Goal: Task Accomplishment & Management: Complete application form

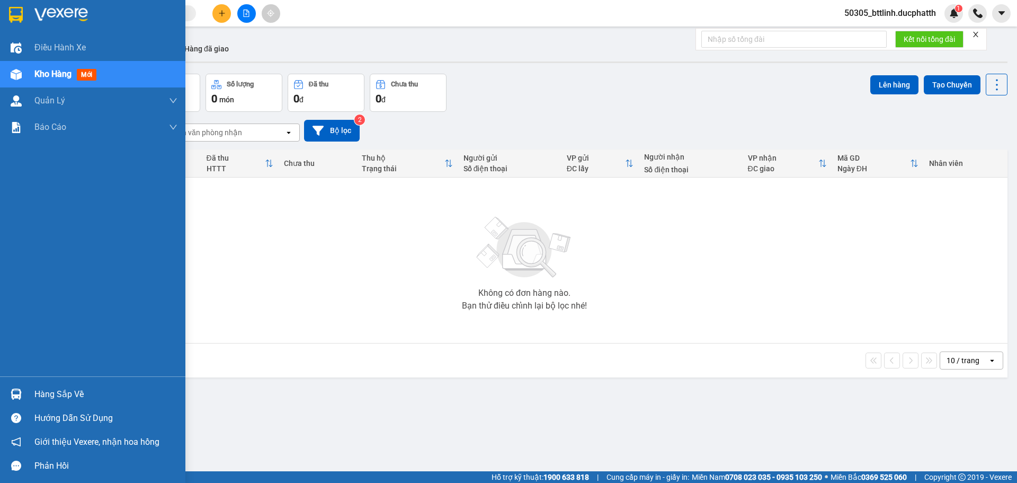
click at [19, 392] on img at bounding box center [16, 393] width 11 height 11
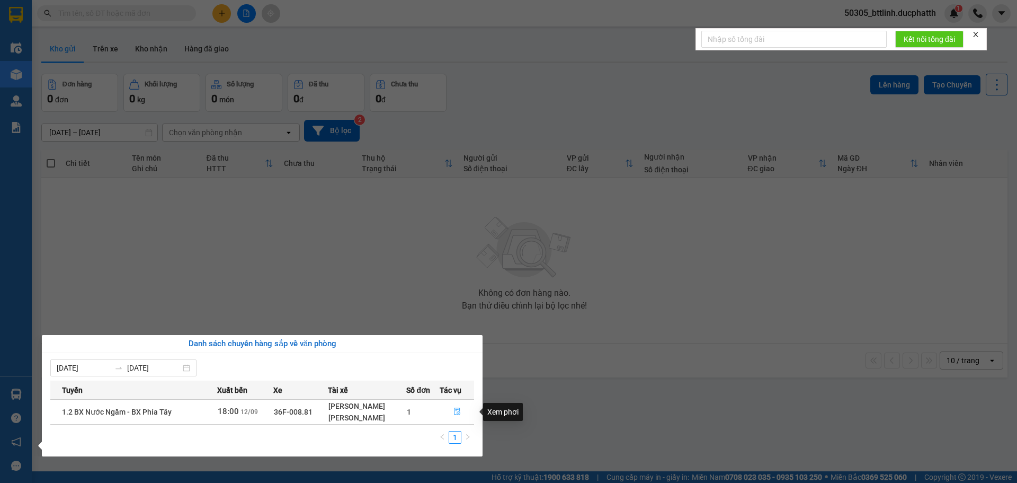
click at [455, 407] on button "button" at bounding box center [457, 411] width 34 height 17
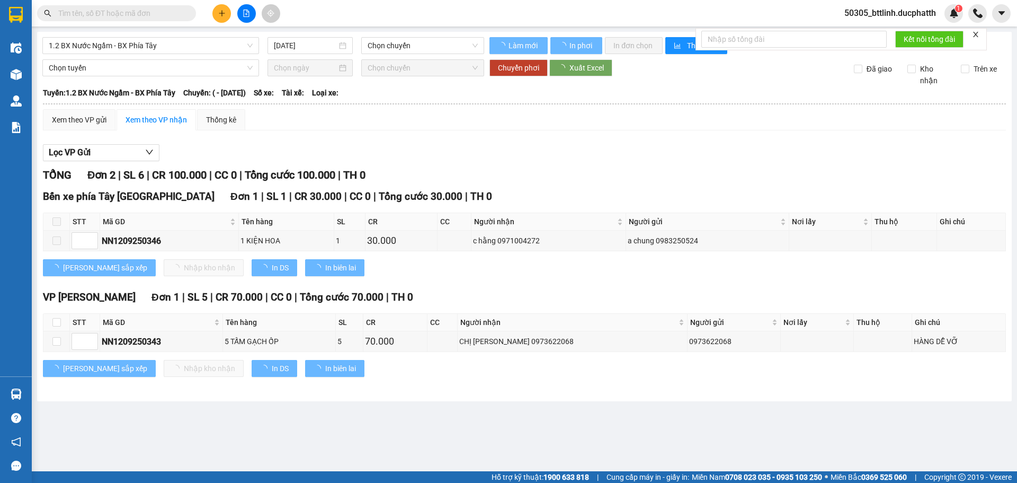
type input "[DATE]"
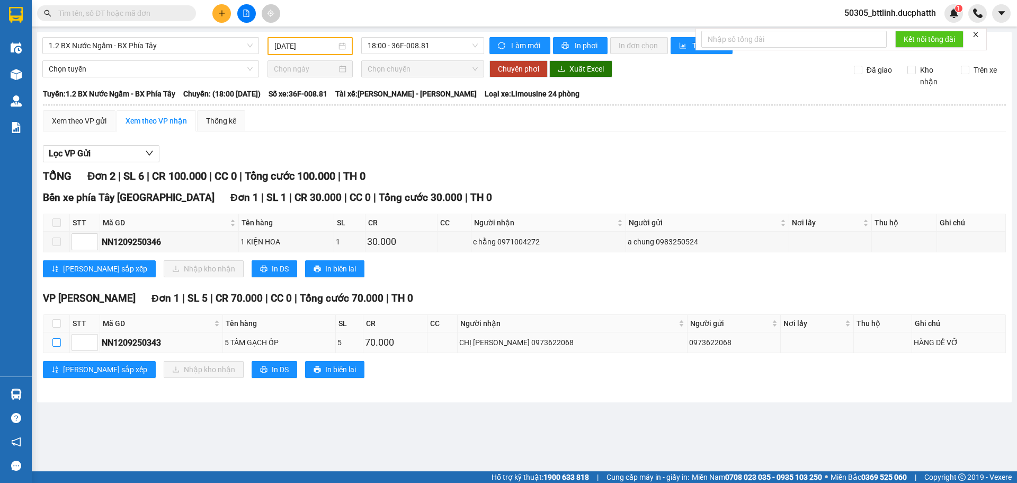
drag, startPoint x: 56, startPoint y: 342, endPoint x: 91, endPoint y: 352, distance: 36.4
click at [56, 342] on input "checkbox" at bounding box center [56, 342] width 8 height 8
checkbox input "true"
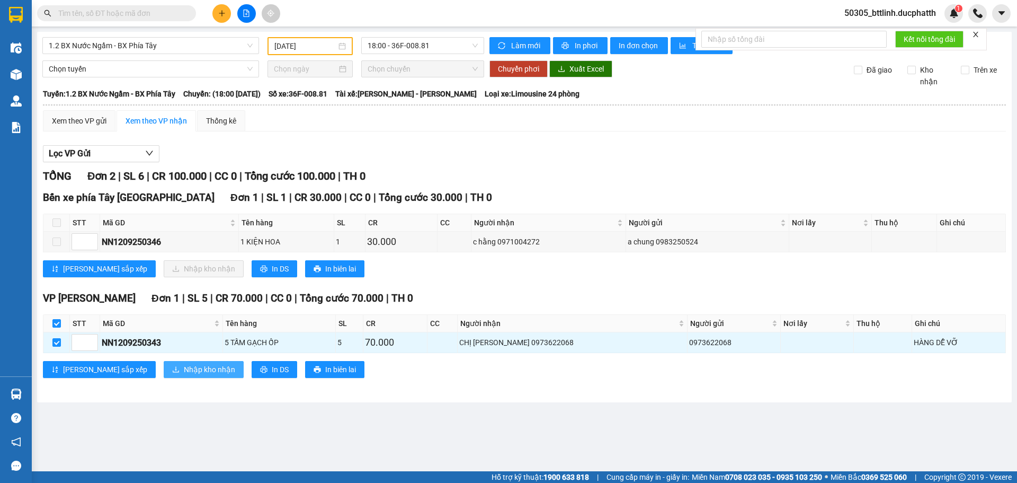
click at [184, 367] on span "Nhập kho nhận" at bounding box center [209, 369] width 51 height 12
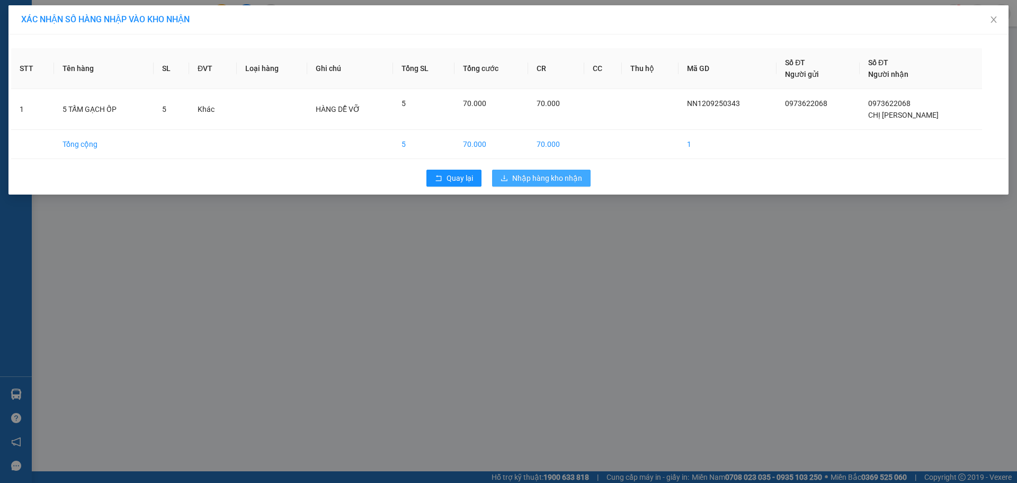
click at [535, 179] on span "Nhập hàng kho nhận" at bounding box center [547, 178] width 70 height 12
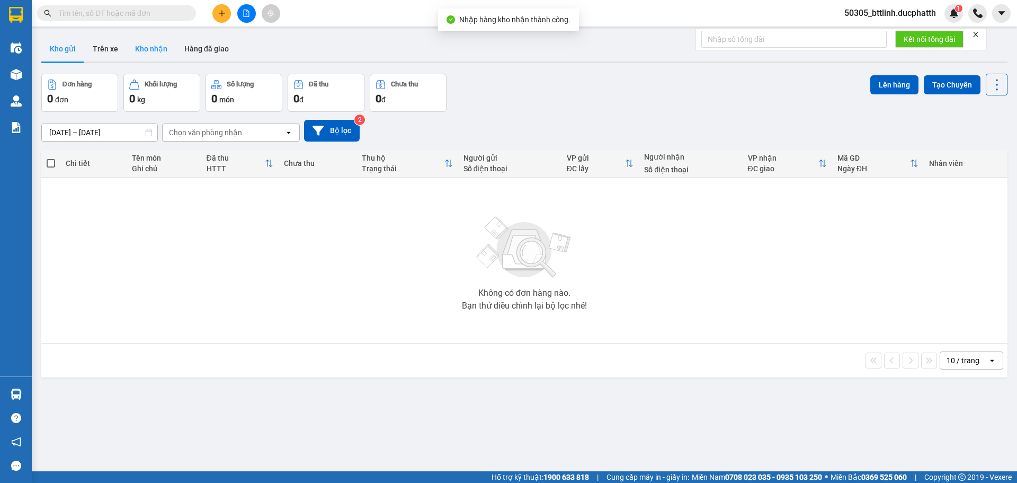
click at [140, 48] on button "Kho nhận" at bounding box center [151, 48] width 49 height 25
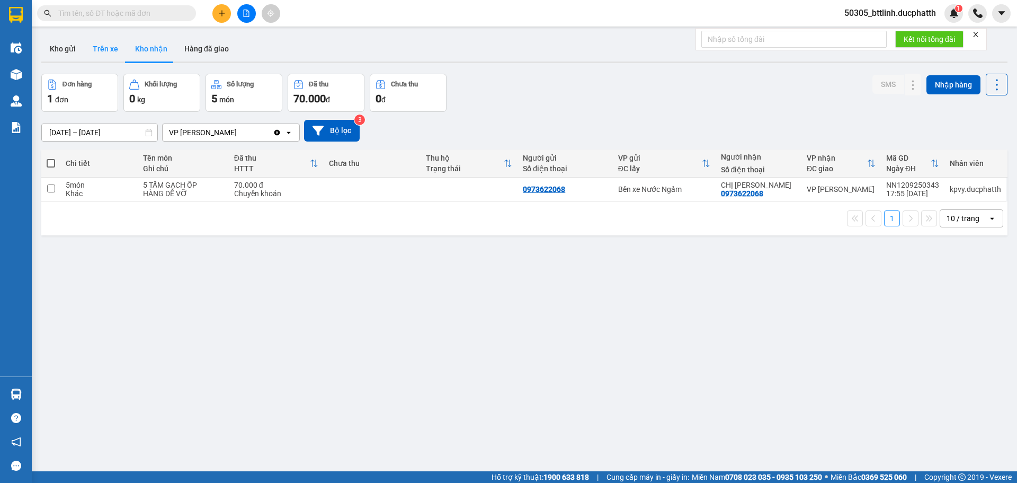
click at [89, 47] on button "Trên xe" at bounding box center [105, 48] width 42 height 25
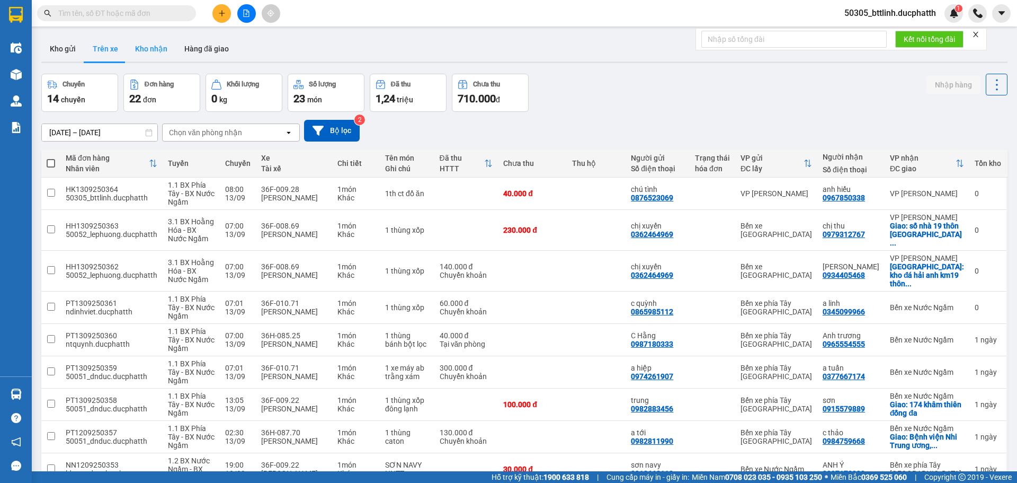
click at [150, 45] on button "Kho nhận" at bounding box center [151, 48] width 49 height 25
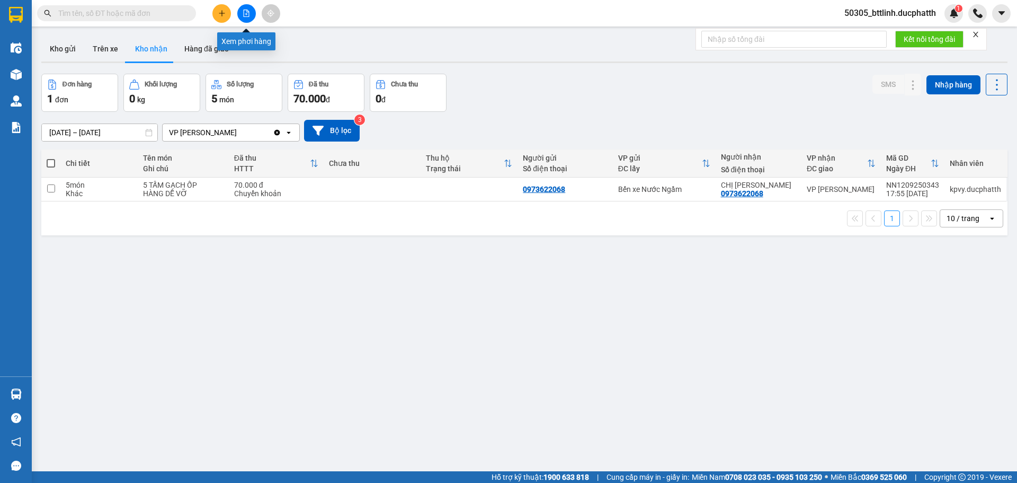
click at [222, 16] on icon "plus" at bounding box center [221, 13] width 7 height 7
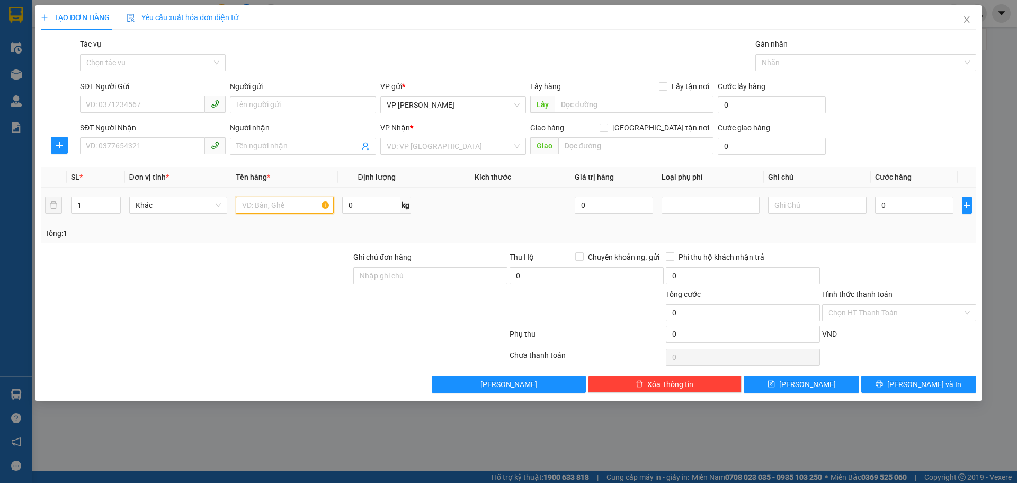
click at [274, 204] on input "text" at bounding box center [285, 205] width 98 height 17
type input "1th ct đồ ăn"
click at [607, 129] on input "[GEOGRAPHIC_DATA] tận nơi" at bounding box center [603, 126] width 7 height 7
checkbox input "true"
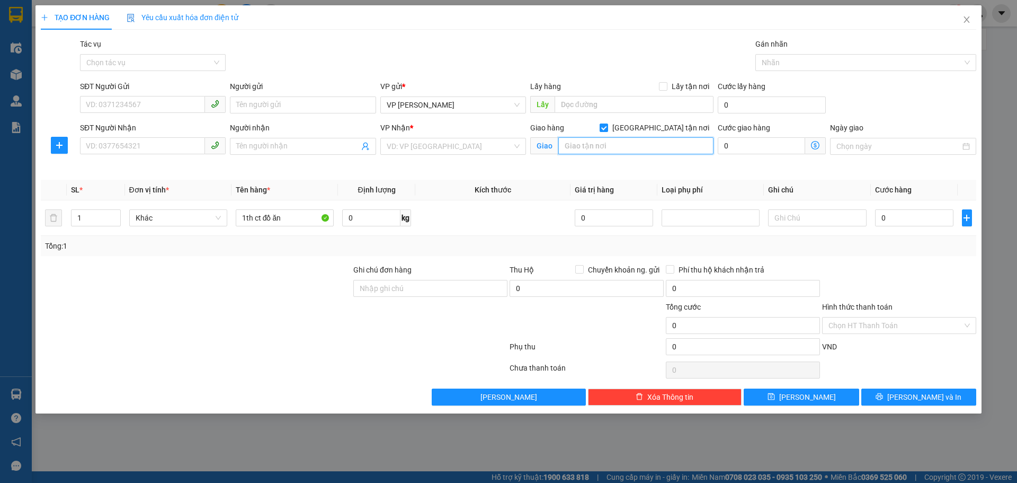
click at [601, 147] on input "text" at bounding box center [635, 145] width 155 height 17
click at [463, 148] on input "search" at bounding box center [450, 146] width 126 height 16
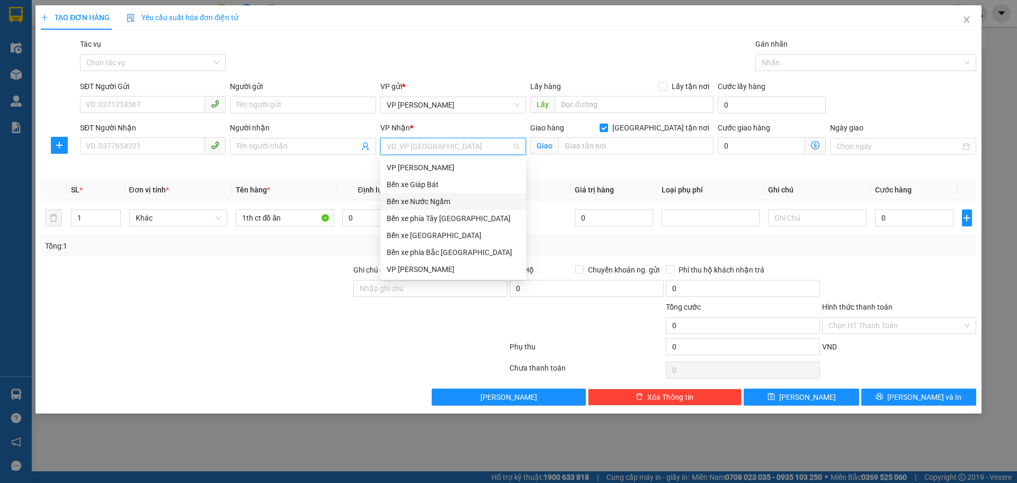
drag, startPoint x: 421, startPoint y: 203, endPoint x: 490, endPoint y: 187, distance: 71.7
click at [421, 203] on div "Bến xe Nước Ngầm" at bounding box center [453, 201] width 133 height 12
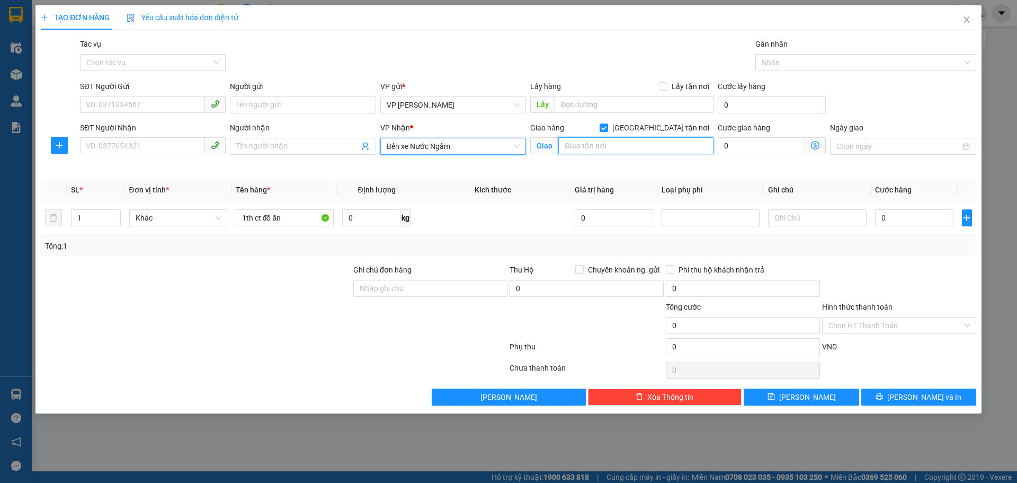
click at [598, 142] on input "text" at bounding box center [635, 145] width 155 height 17
click at [636, 144] on input "ngõ 96 đường [PERSON_NAME]" at bounding box center [635, 145] width 155 height 17
type input "ngõ 96 đường [PERSON_NAME]"
click at [815, 147] on icon "dollar-circle" at bounding box center [815, 145] width 8 height 8
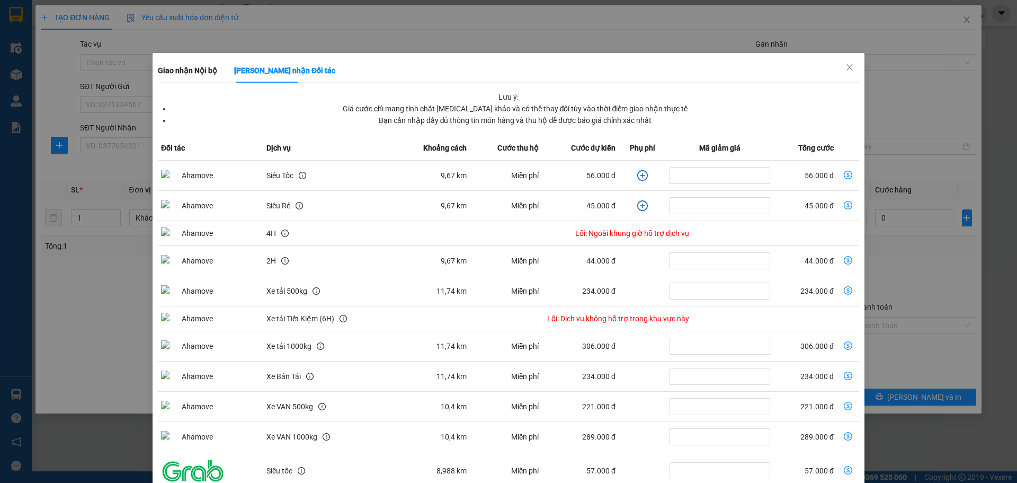
click at [638, 177] on icon "plus-circle" at bounding box center [642, 175] width 11 height 11
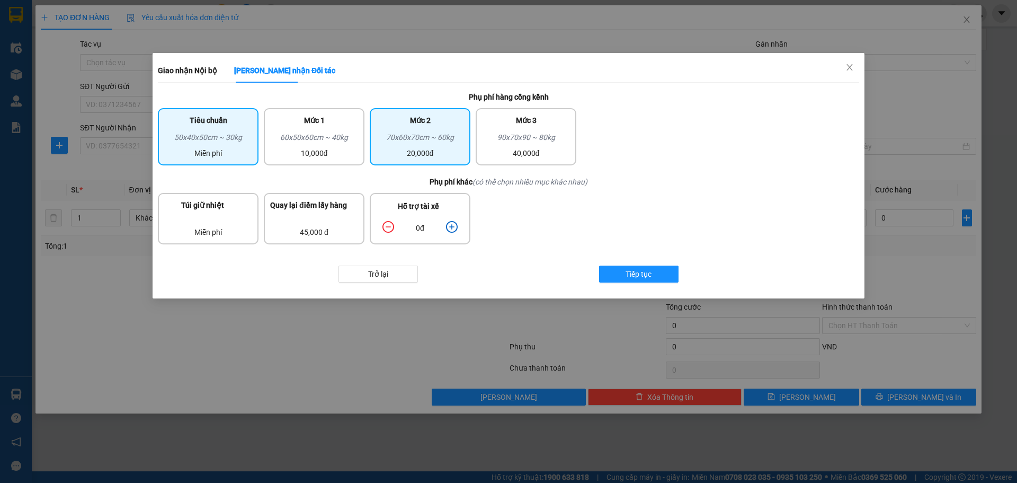
click at [422, 141] on div "70x60x70cm ~ 60kg" at bounding box center [420, 139] width 88 height 16
click at [451, 225] on icon "plus-circle" at bounding box center [452, 227] width 12 height 12
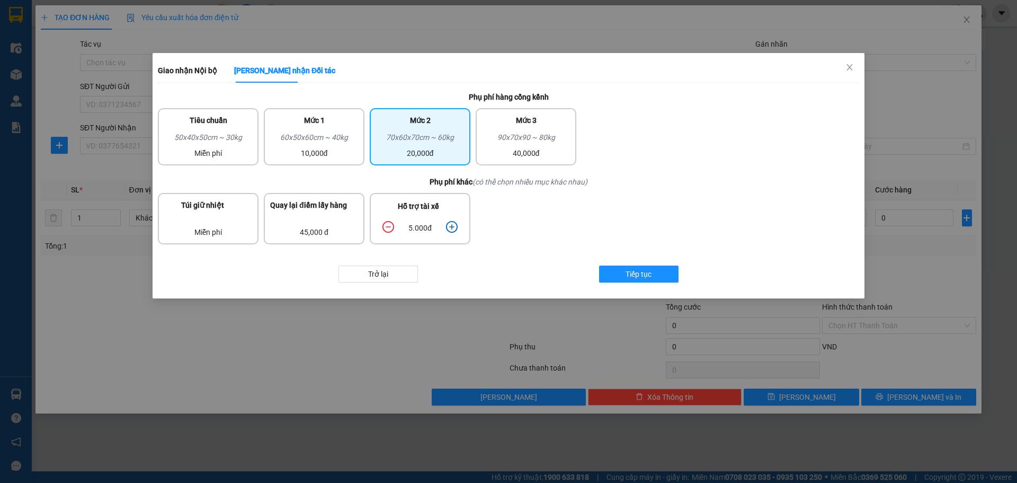
click at [452, 225] on icon "plus-circle" at bounding box center [452, 227] width 12 height 12
click at [452, 225] on icon "plus-circle" at bounding box center [451, 226] width 5 height 5
click at [635, 271] on span "Tiếp tục" at bounding box center [639, 274] width 26 height 12
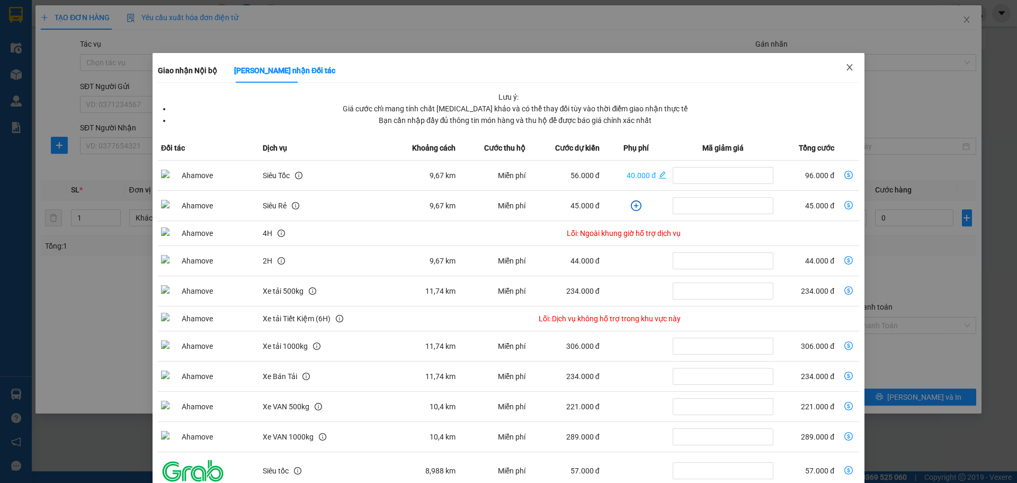
click at [845, 72] on icon "close" at bounding box center [849, 67] width 8 height 8
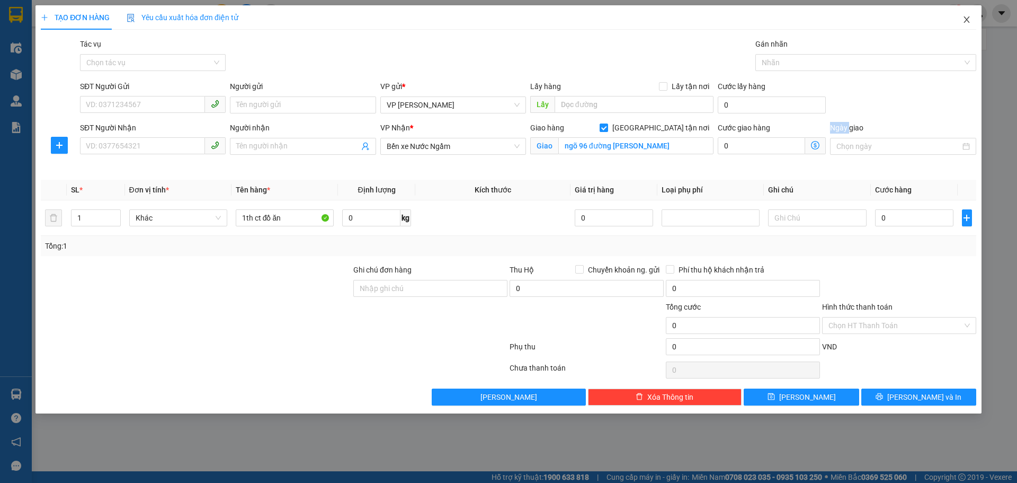
click at [969, 25] on span "Close" at bounding box center [967, 20] width 30 height 30
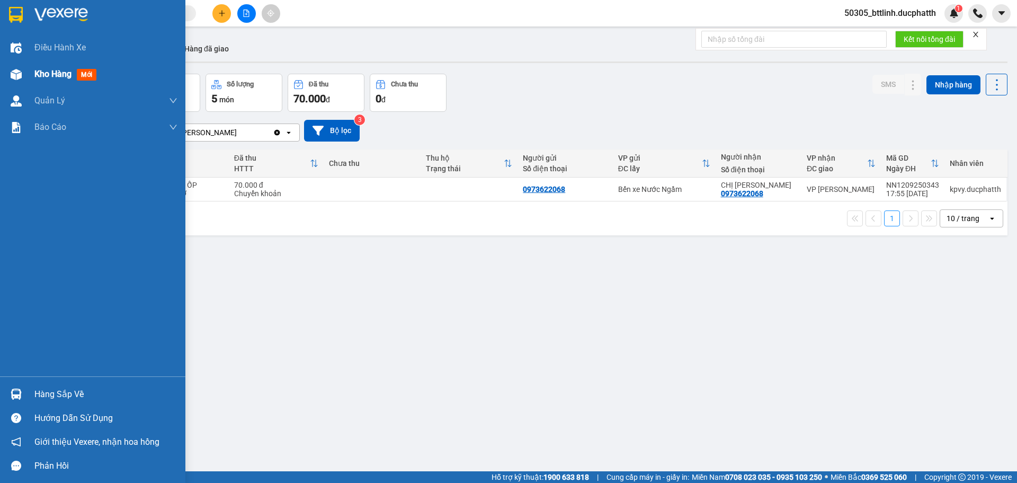
click at [43, 77] on span "Kho hàng" at bounding box center [52, 74] width 37 height 10
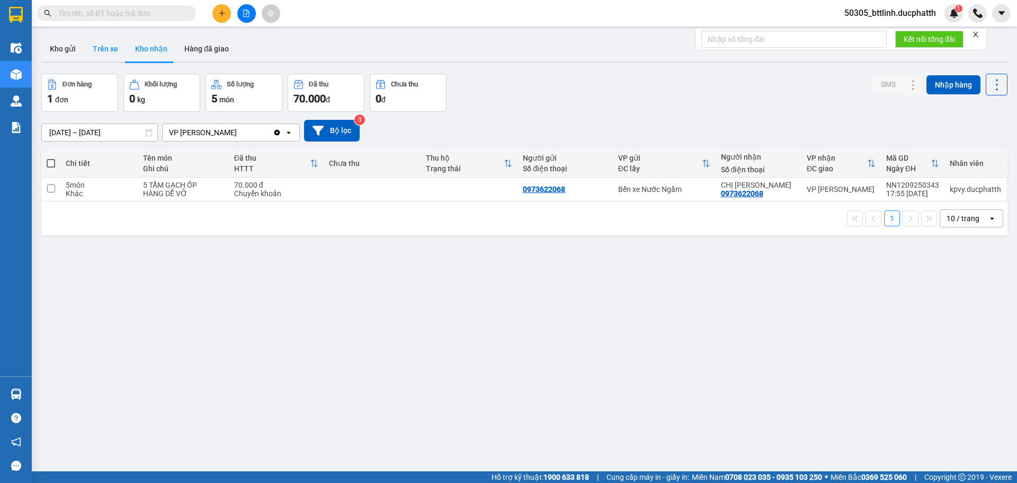
click at [93, 49] on button "Trên xe" at bounding box center [105, 48] width 42 height 25
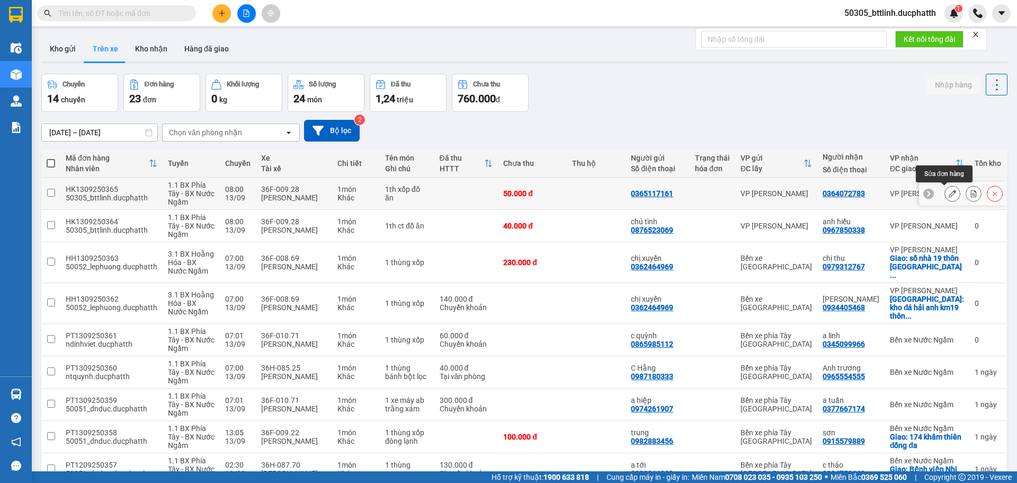
click at [945, 194] on button at bounding box center [952, 193] width 15 height 19
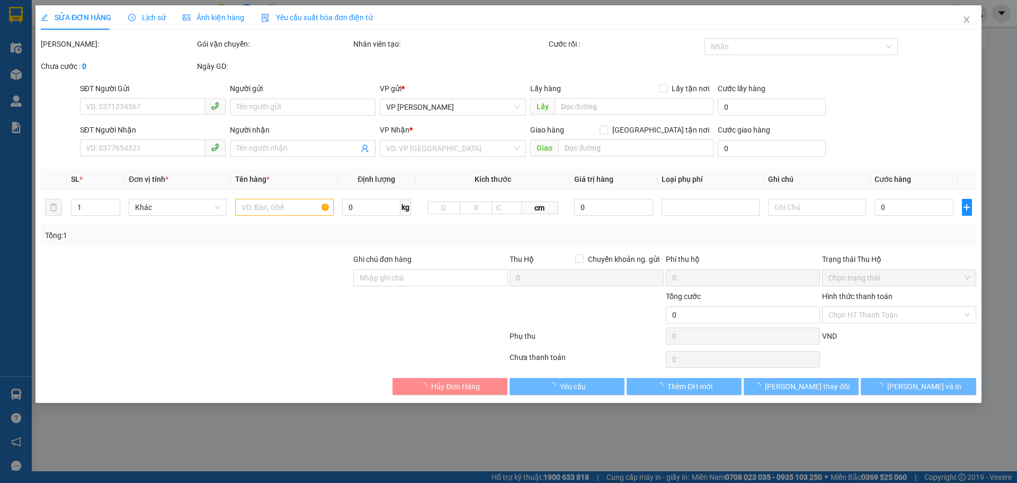
type input "0365117161"
type input "0364072783"
type input "50.000"
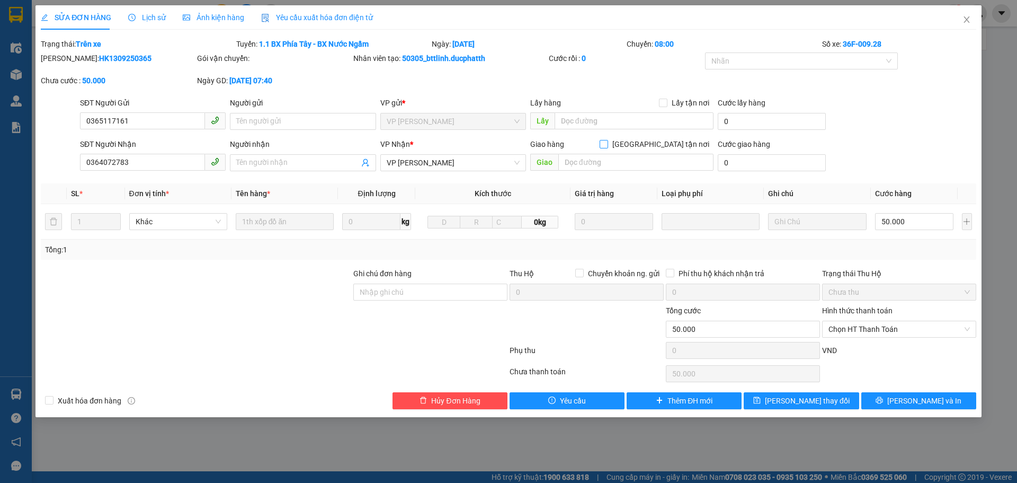
click at [607, 144] on input "[GEOGRAPHIC_DATA] tận nơi" at bounding box center [603, 143] width 7 height 7
checkbox input "true"
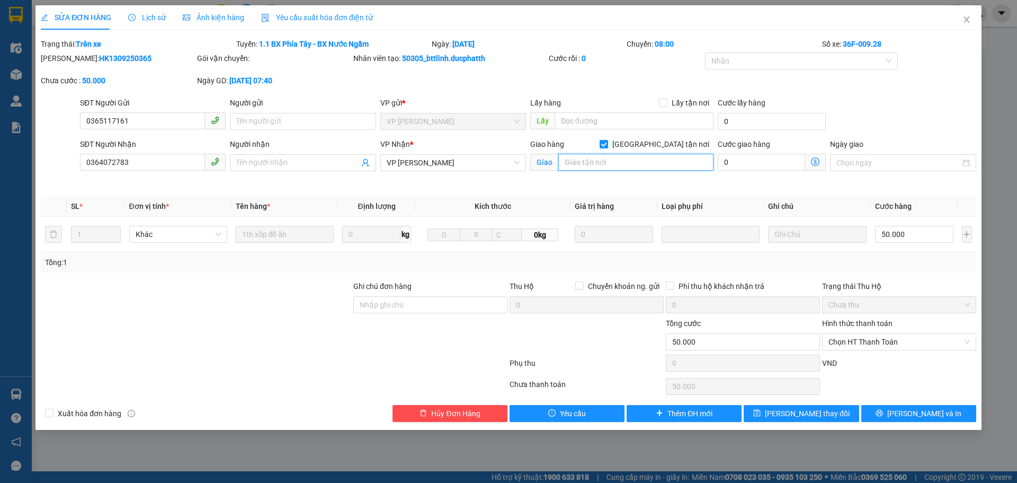
click at [593, 163] on input "text" at bounding box center [635, 162] width 155 height 17
type input "ngõ 97 đường [PERSON_NAME]"
click at [819, 163] on icon "dollar-circle" at bounding box center [815, 161] width 8 height 8
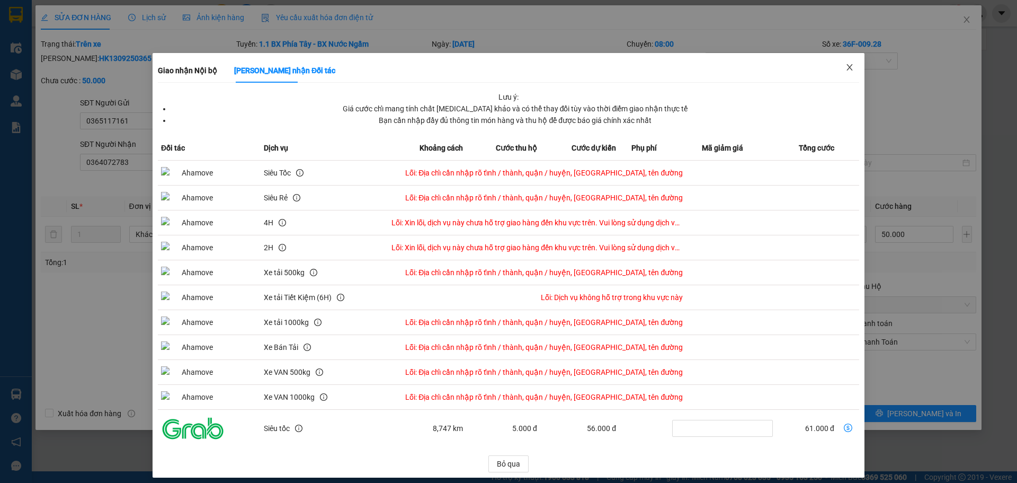
click at [845, 65] on icon "close" at bounding box center [849, 67] width 8 height 8
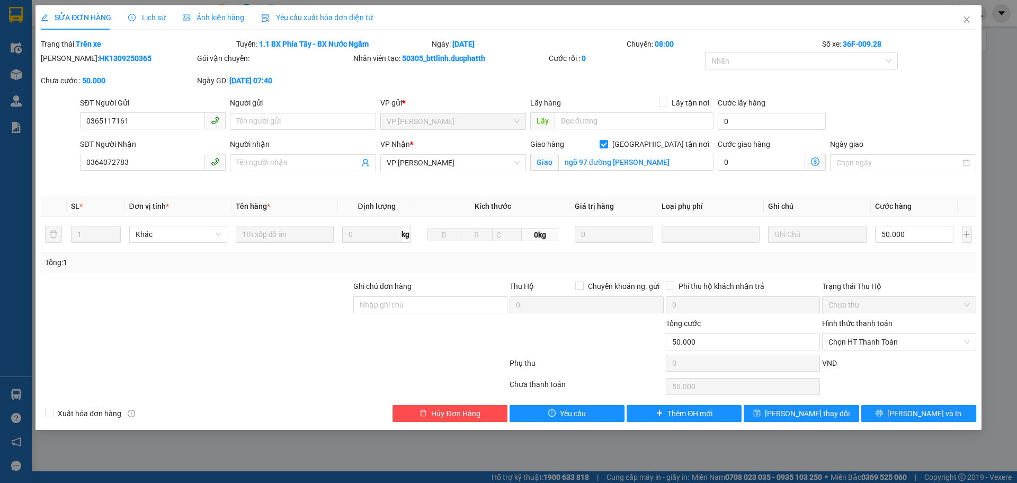
click at [817, 165] on icon "dollar-circle" at bounding box center [815, 161] width 8 height 8
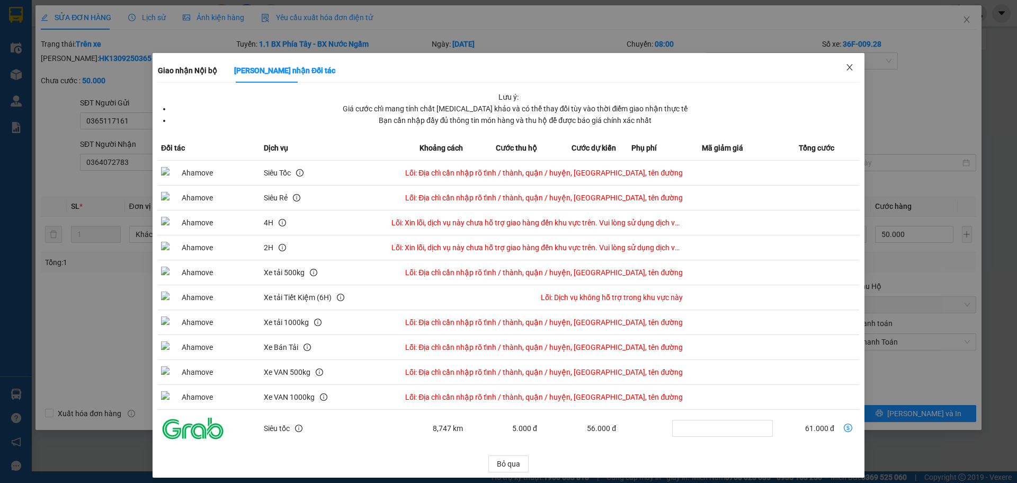
click at [845, 69] on icon "close" at bounding box center [849, 67] width 8 height 8
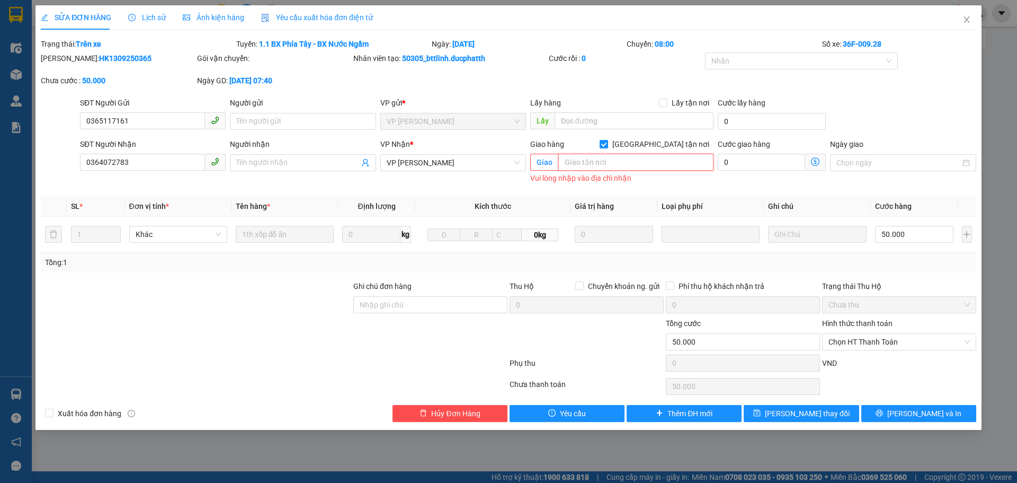
paste input "1/67/97 Đ. [PERSON_NAME][STREET_ADDRESS]"
click at [609, 159] on input "1/67/97 Đ. [PERSON_NAME][STREET_ADDRESS]" at bounding box center [635, 162] width 155 height 17
type input "1/67/97 Đ. [PERSON_NAME], [GEOGRAPHIC_DATA], [GEOGRAPHIC_DATA], [GEOGRAPHIC_DAT…"
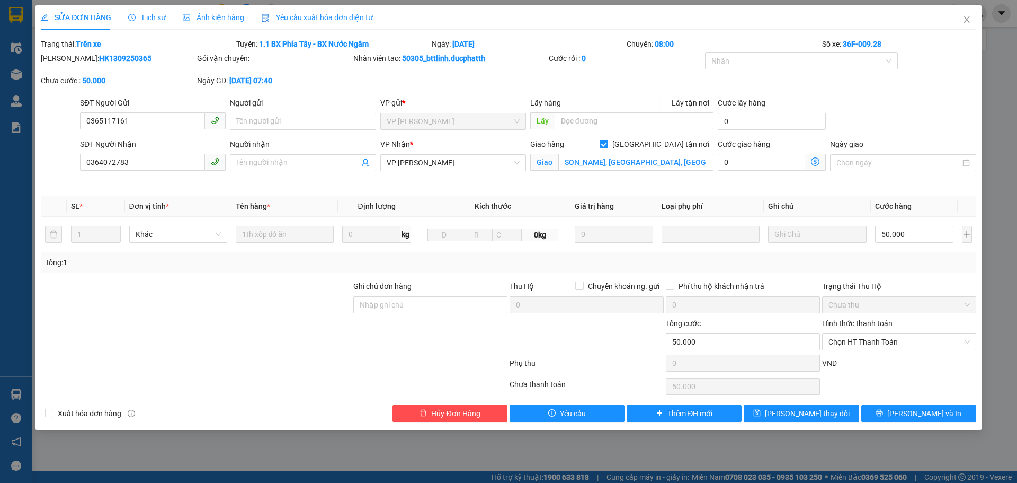
click at [812, 162] on icon "dollar-circle" at bounding box center [815, 161] width 8 height 8
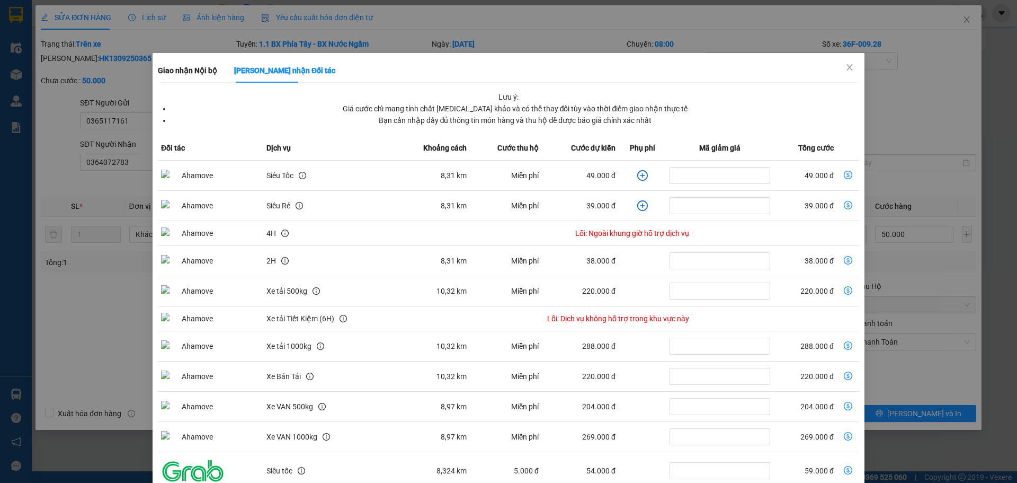
click at [637, 177] on icon "plus-circle" at bounding box center [642, 175] width 11 height 11
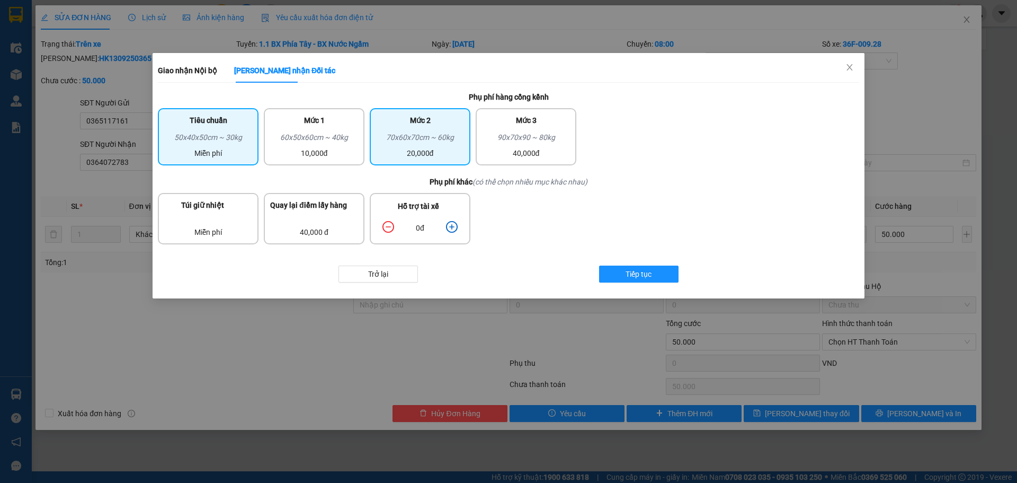
click at [437, 128] on div "Mức 2" at bounding box center [420, 122] width 88 height 17
click at [453, 231] on icon "plus-circle" at bounding box center [452, 227] width 12 height 12
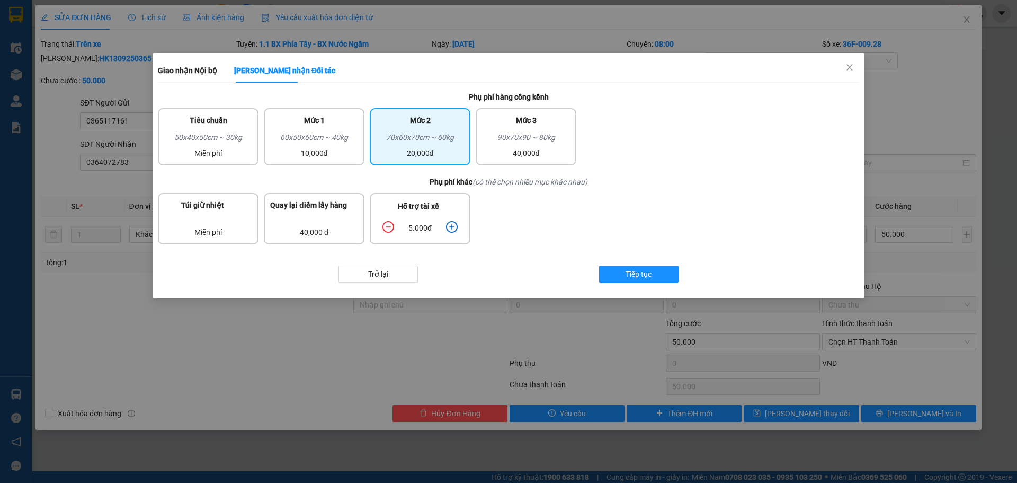
click at [453, 231] on icon "plus-circle" at bounding box center [452, 227] width 12 height 12
click at [623, 278] on button "Tiếp tục" at bounding box center [638, 273] width 79 height 17
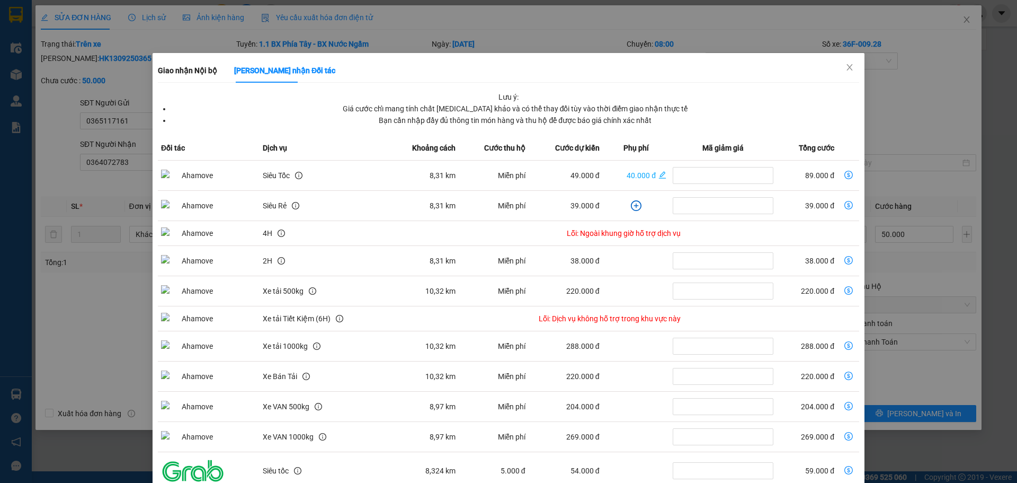
click at [844, 173] on icon "dollar-circle" at bounding box center [848, 175] width 8 height 8
type input "139.000"
type input "89.000"
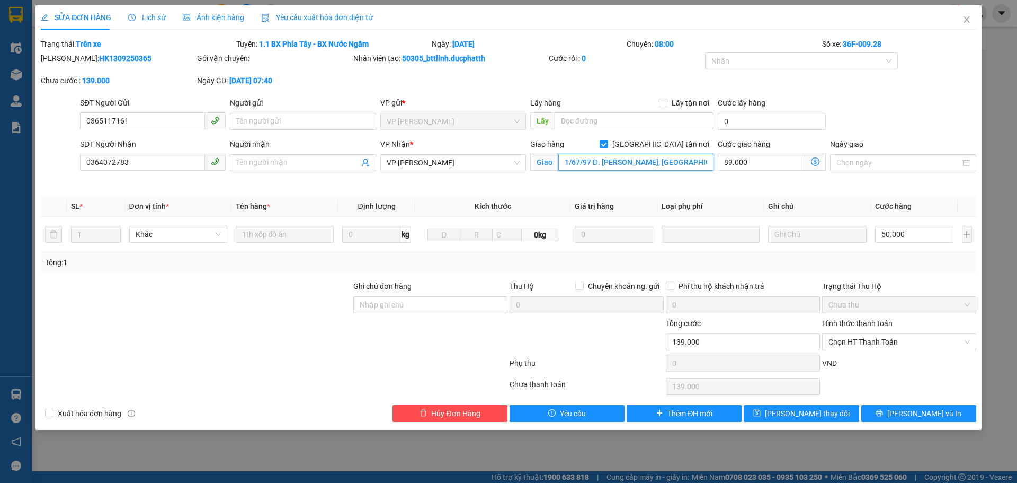
click at [581, 159] on input "1/67/97 Đ. [PERSON_NAME], [GEOGRAPHIC_DATA], [GEOGRAPHIC_DATA], [GEOGRAPHIC_DAT…" at bounding box center [635, 162] width 155 height 17
click at [588, 163] on input "1/67/97 Đ. [PERSON_NAME], [GEOGRAPHIC_DATA], [GEOGRAPHIC_DATA], [GEOGRAPHIC_DAT…" at bounding box center [635, 162] width 155 height 17
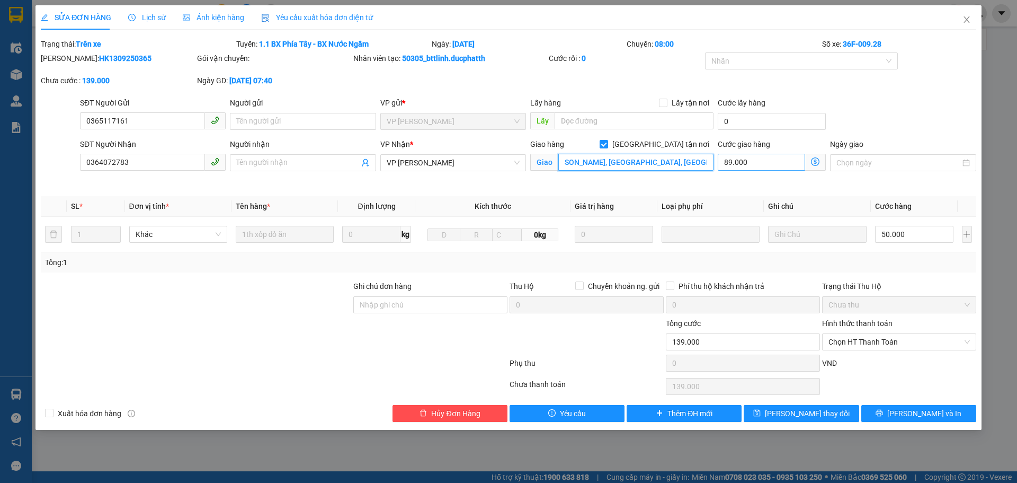
drag, startPoint x: 562, startPoint y: 164, endPoint x: 737, endPoint y: 166, distance: 174.8
click at [737, 166] on div "SĐT Người Nhận 0364072783 Người nhận Tên người nhận VP Nhận * VP [PERSON_NAME] …" at bounding box center [528, 163] width 900 height 50
click at [637, 163] on input "1/67/97 Đ. [PERSON_NAME], [GEOGRAPHIC_DATA], [GEOGRAPHIC_DATA], [GEOGRAPHIC_DAT…" at bounding box center [635, 162] width 155 height 17
drag, startPoint x: 565, startPoint y: 159, endPoint x: 637, endPoint y: 160, distance: 72.0
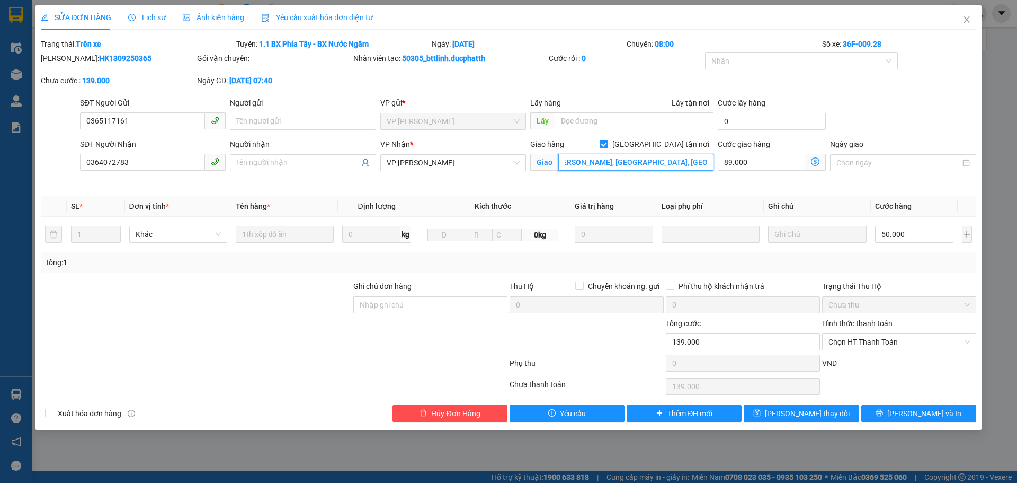
click at [637, 160] on input "1/67/97 Đ. [PERSON_NAME], [GEOGRAPHIC_DATA], [GEOGRAPHIC_DATA], [GEOGRAPHIC_DAT…" at bounding box center [635, 162] width 155 height 17
drag, startPoint x: 559, startPoint y: 161, endPoint x: 641, endPoint y: 161, distance: 81.6
click at [641, 161] on input "1/67/97 Đ. [PERSON_NAME], [GEOGRAPHIC_DATA], [GEOGRAPHIC_DATA], [GEOGRAPHIC_DAT…" at bounding box center [635, 162] width 155 height 17
click at [566, 162] on input "1/67/97 Đ. [PERSON_NAME], [GEOGRAPHIC_DATA], [GEOGRAPHIC_DATA], [GEOGRAPHIC_DAT…" at bounding box center [635, 162] width 155 height 17
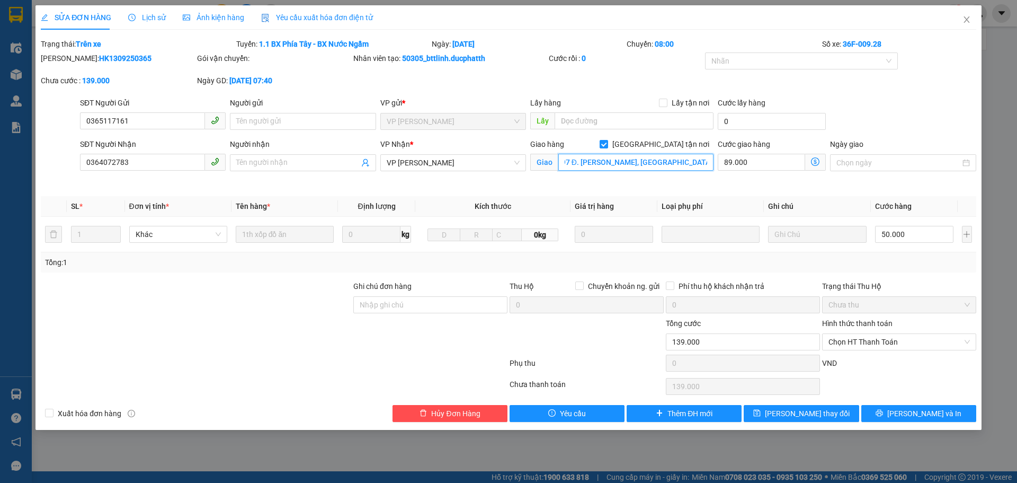
scroll to position [0, 0]
type input "97 Đ. [PERSON_NAME], [GEOGRAPHIC_DATA], [GEOGRAPHIC_DATA], [GEOGRAPHIC_DATA]"
click at [815, 165] on icon "dollar-circle" at bounding box center [815, 161] width 8 height 8
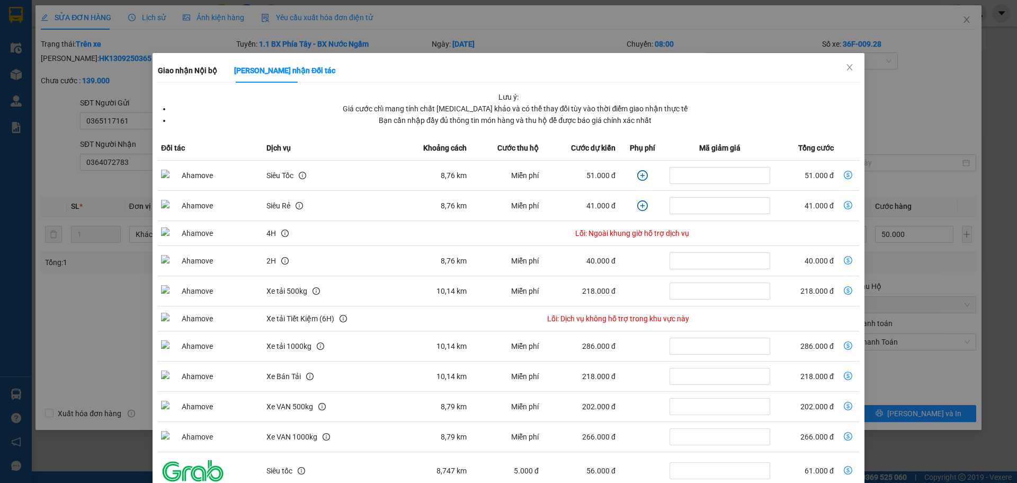
click at [595, 171] on td "51.000 đ" at bounding box center [580, 175] width 77 height 30
click at [640, 175] on icon "plus-circle" at bounding box center [642, 175] width 5 height 5
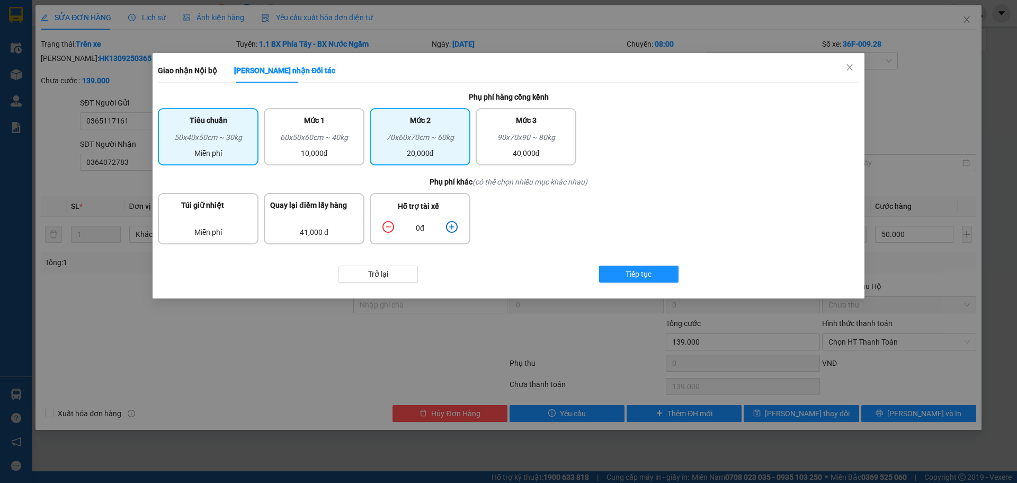
click at [404, 135] on div "70x60x70cm ~ 60kg" at bounding box center [420, 139] width 88 height 16
click at [449, 223] on icon "plus-circle" at bounding box center [452, 227] width 12 height 12
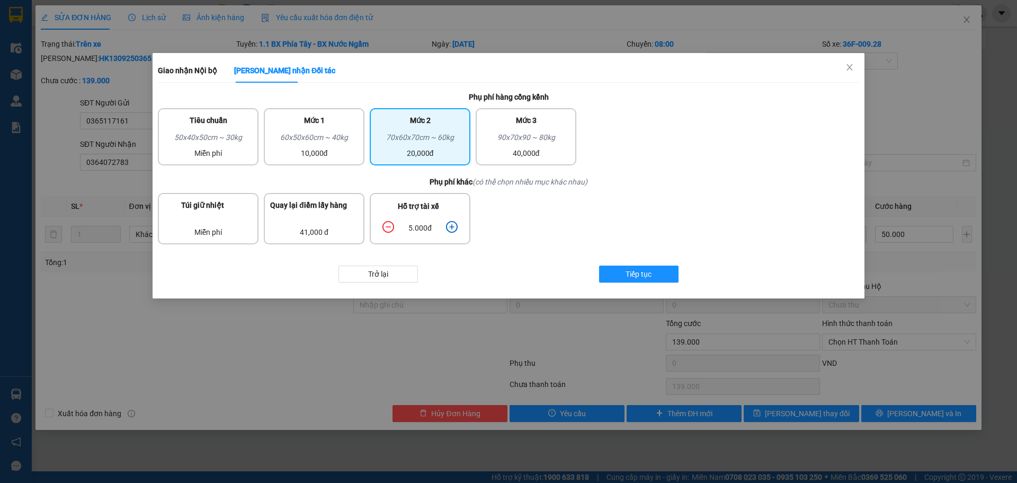
click at [449, 223] on icon "plus-circle" at bounding box center [452, 227] width 12 height 12
click at [638, 274] on span "Tiếp tục" at bounding box center [639, 274] width 26 height 12
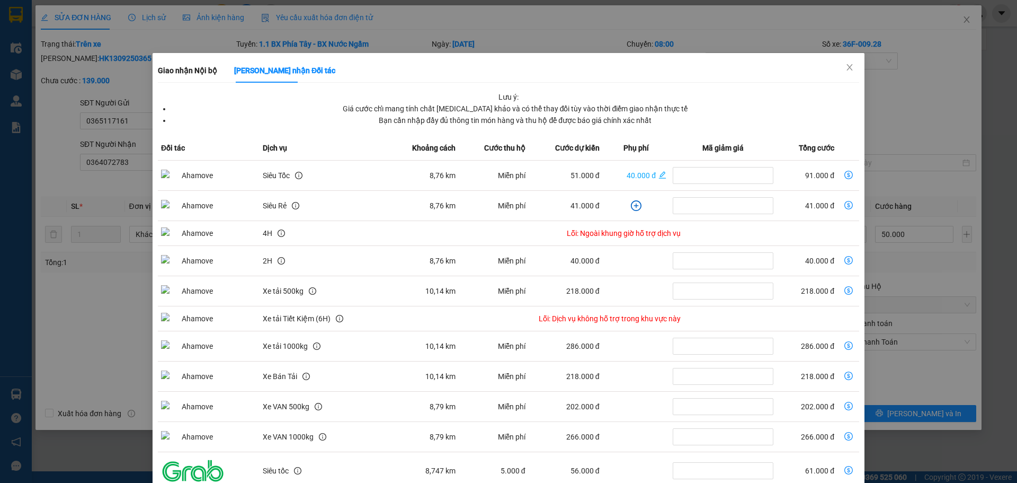
click at [844, 177] on icon "dollar-circle" at bounding box center [848, 175] width 8 height 8
type input "141.000"
type input "91.000"
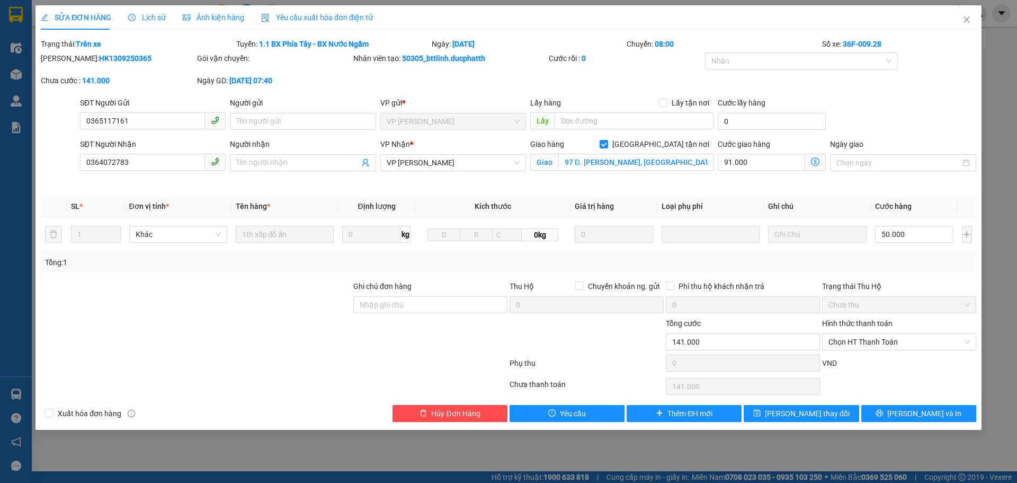
click at [646, 186] on div "Giao hàng [GEOGRAPHIC_DATA] tận nơi Giao 97 Đ. [PERSON_NAME], [GEOGRAPHIC_DATA]…" at bounding box center [621, 163] width 187 height 50
click at [747, 159] on input "91.000" at bounding box center [761, 162] width 87 height 17
type input "50.000"
type input "0"
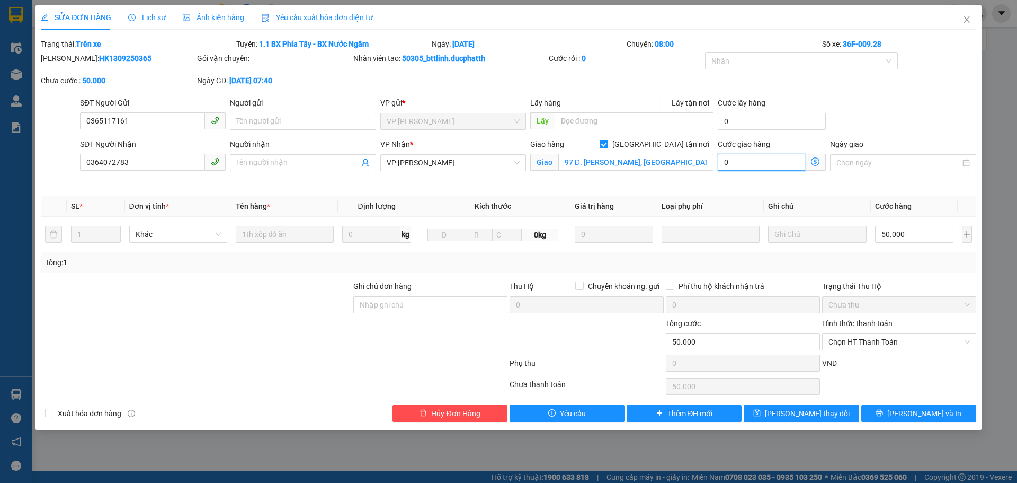
type input "50.009"
type input "9"
type input "50.090"
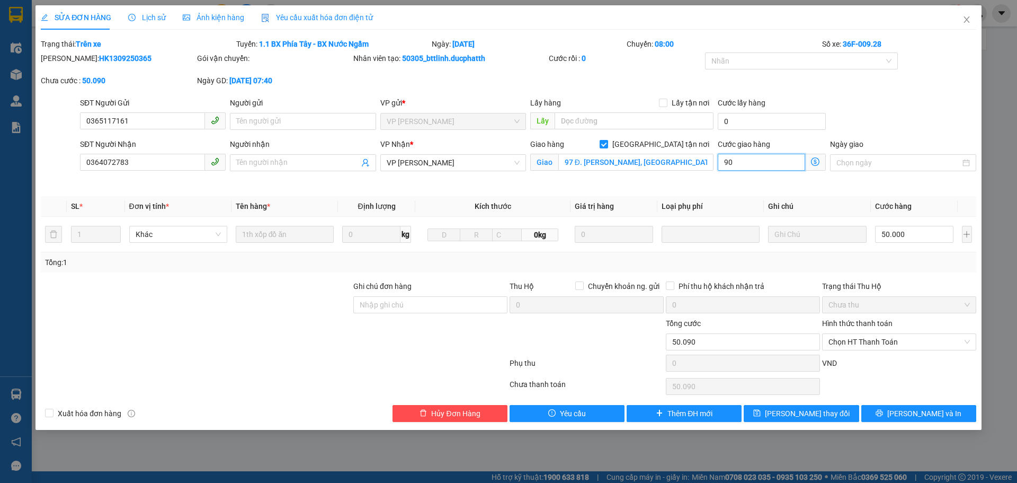
type input "90.000"
type input "140.000"
type input "90"
click at [716, 343] on input "140.000" at bounding box center [743, 341] width 154 height 17
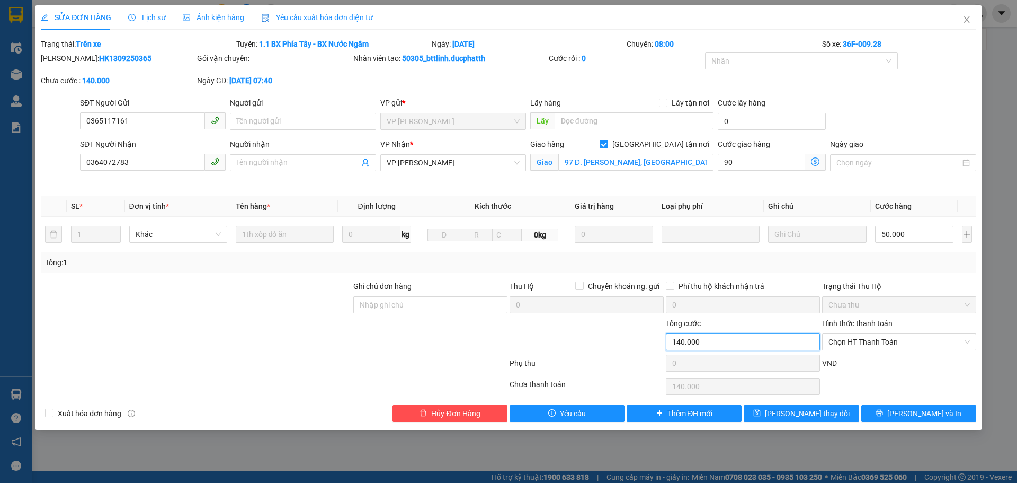
type input "140.000"
type input "90.000"
click at [906, 414] on button "[PERSON_NAME] và In" at bounding box center [918, 413] width 115 height 17
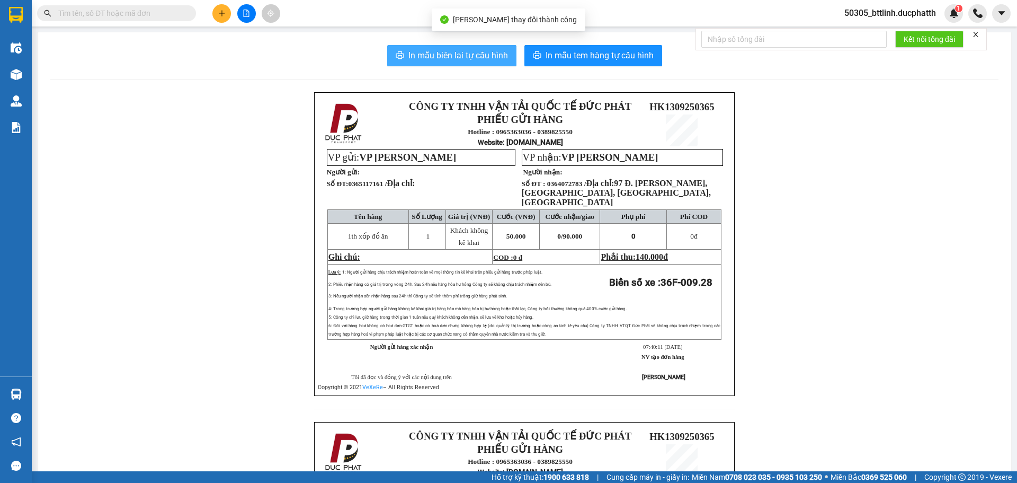
click at [452, 56] on span "In mẫu biên lai tự cấu hình" at bounding box center [458, 55] width 100 height 13
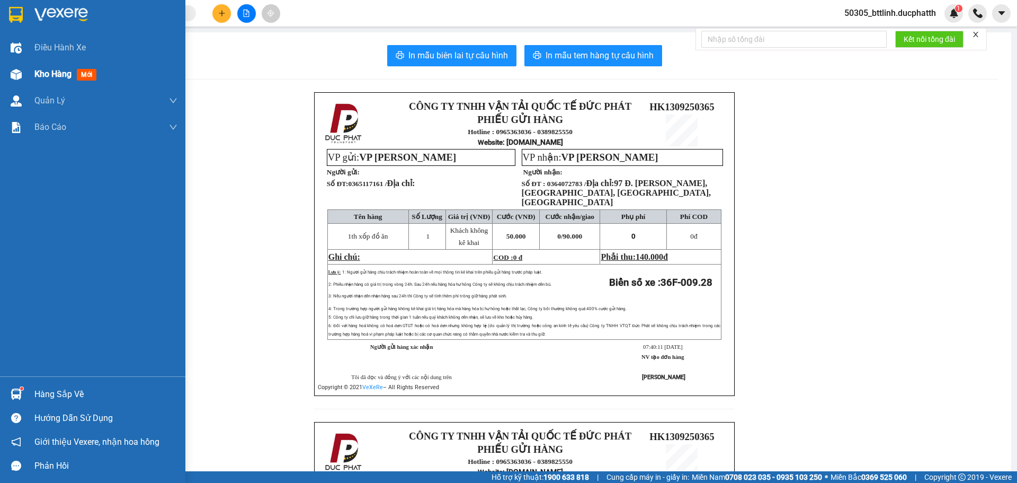
click at [37, 83] on div "Kho hàng mới" at bounding box center [105, 74] width 143 height 26
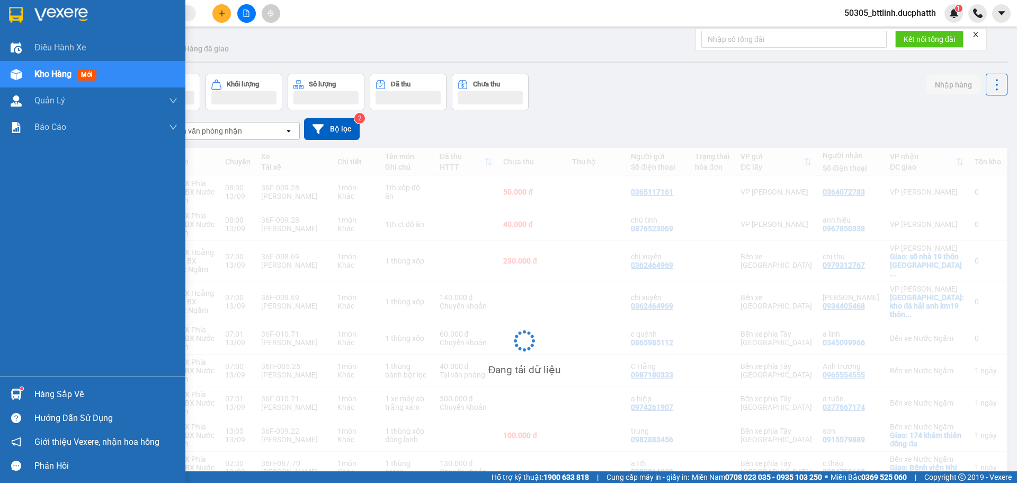
click at [46, 70] on span "Kho hàng" at bounding box center [52, 74] width 37 height 10
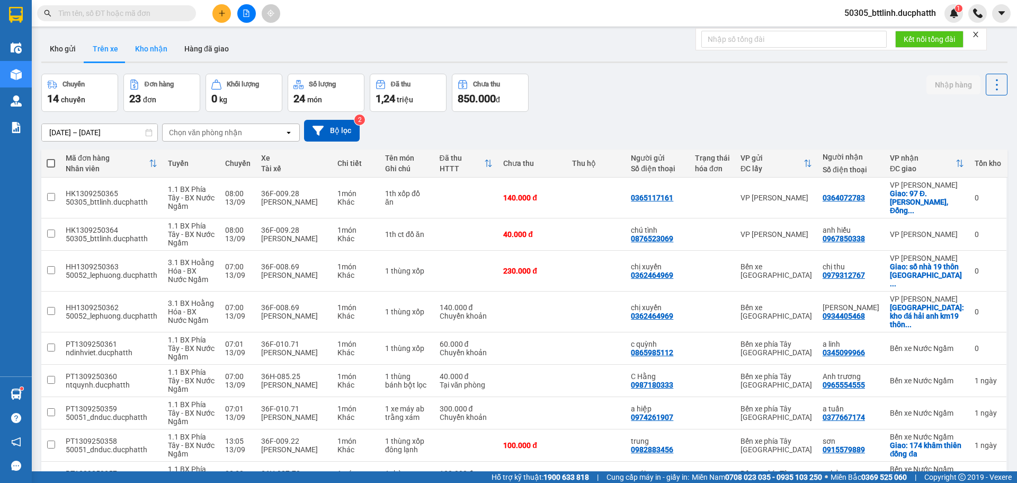
click at [147, 48] on button "Kho nhận" at bounding box center [151, 48] width 49 height 25
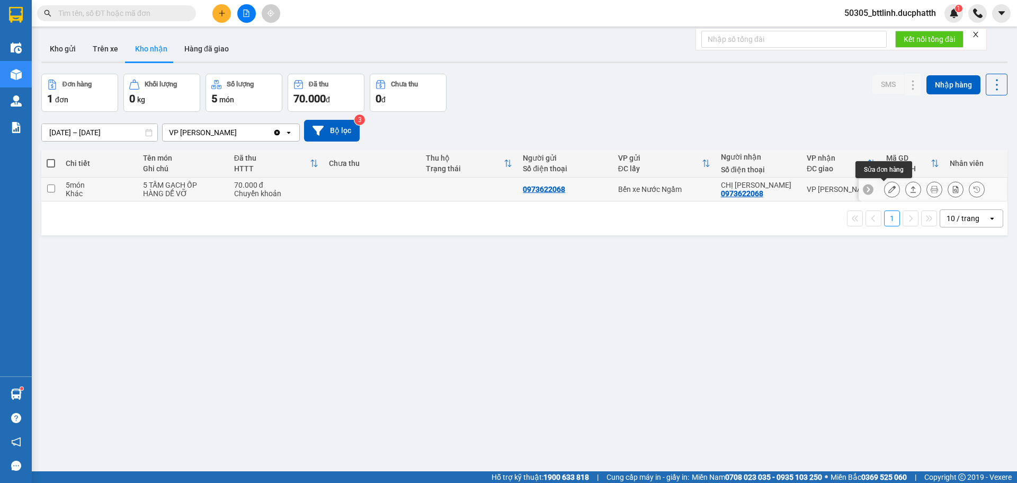
click at [888, 187] on icon at bounding box center [891, 188] width 7 height 7
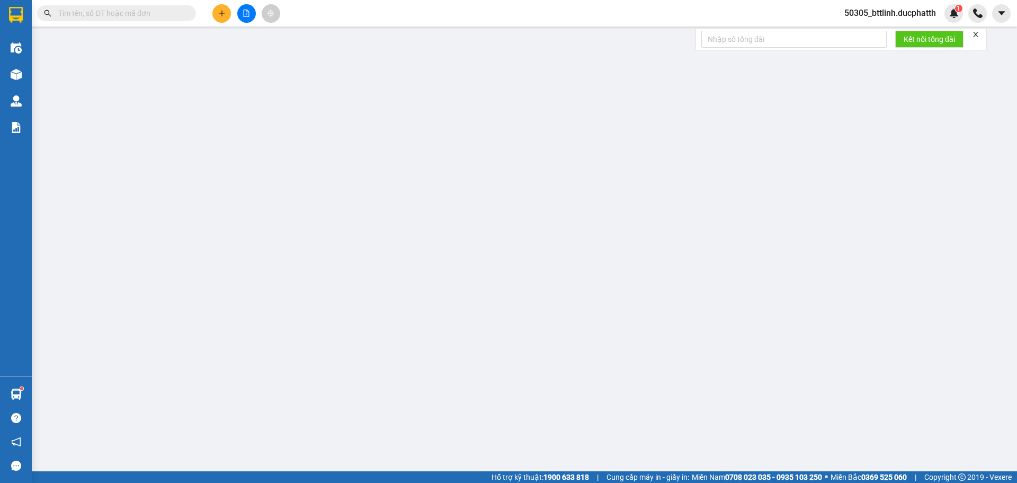
type input "0973622068"
type input "CHỊ [PERSON_NAME]"
type input "CK 17H54 [DATE] [PERSON_NAME]"
type input "70.000"
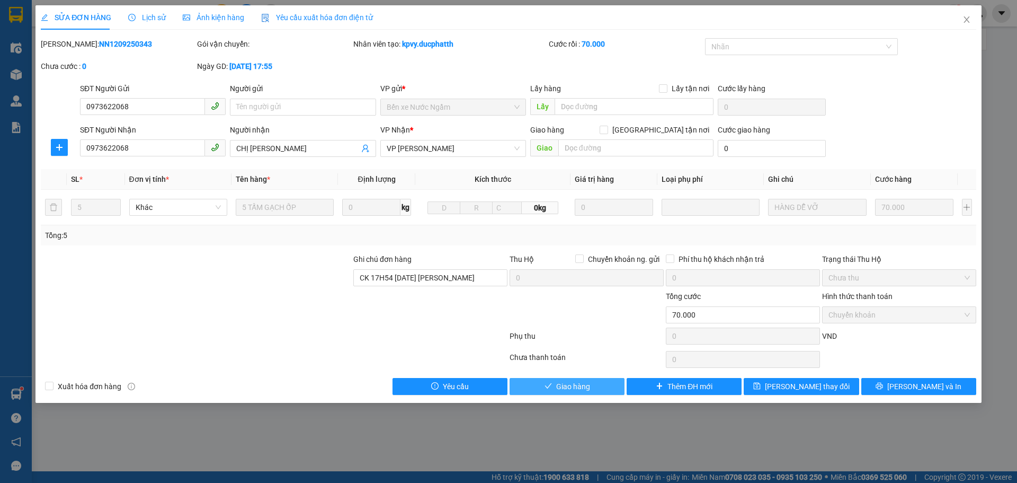
click at [567, 379] on button "Giao hàng" at bounding box center [567, 386] width 115 height 17
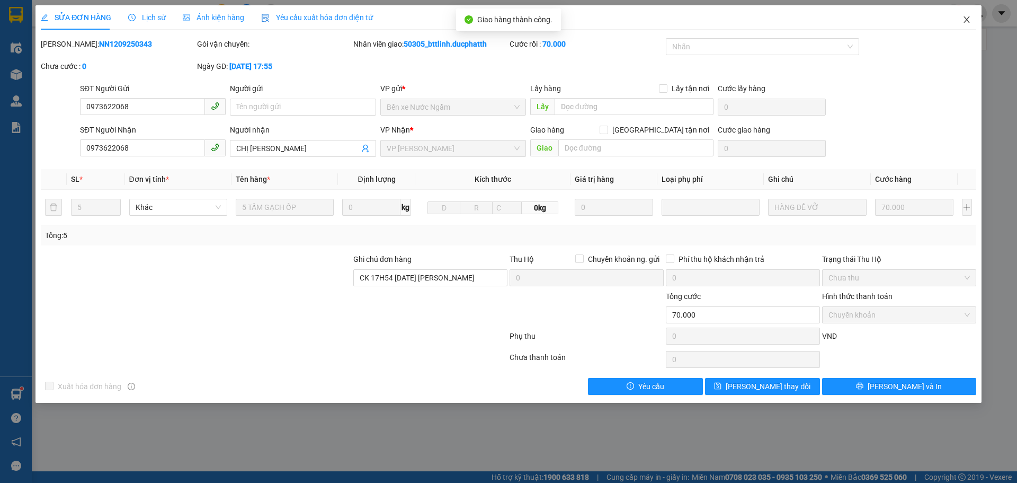
click at [965, 21] on icon "close" at bounding box center [966, 19] width 8 height 8
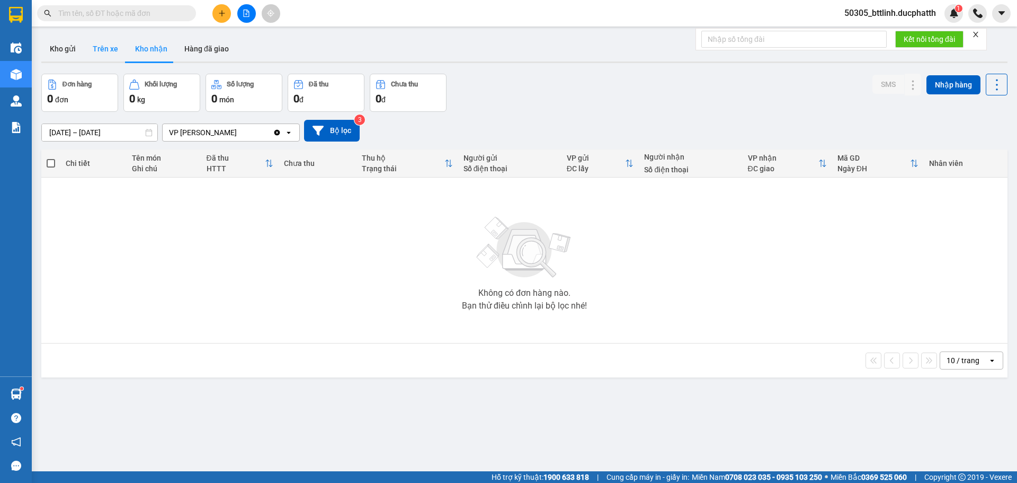
click at [91, 47] on button "Trên xe" at bounding box center [105, 48] width 42 height 25
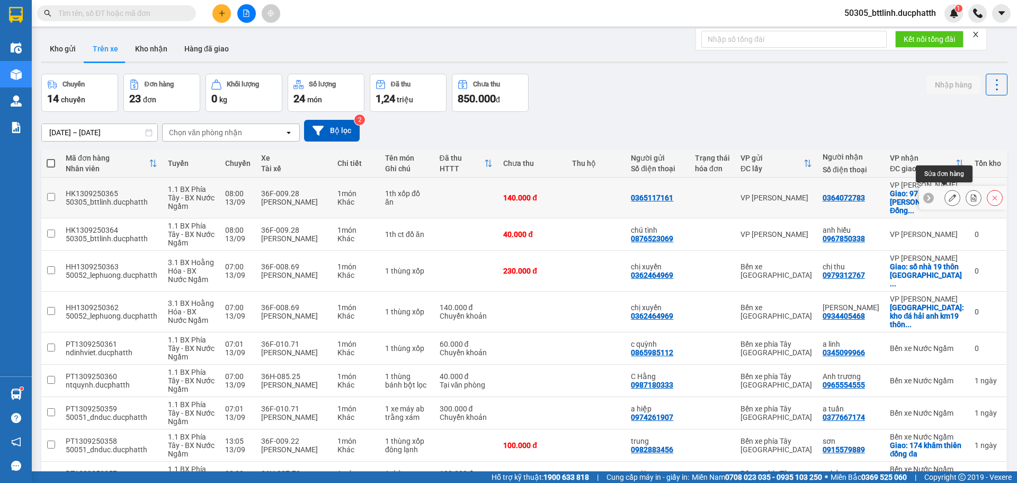
click at [949, 194] on icon at bounding box center [952, 197] width 7 height 7
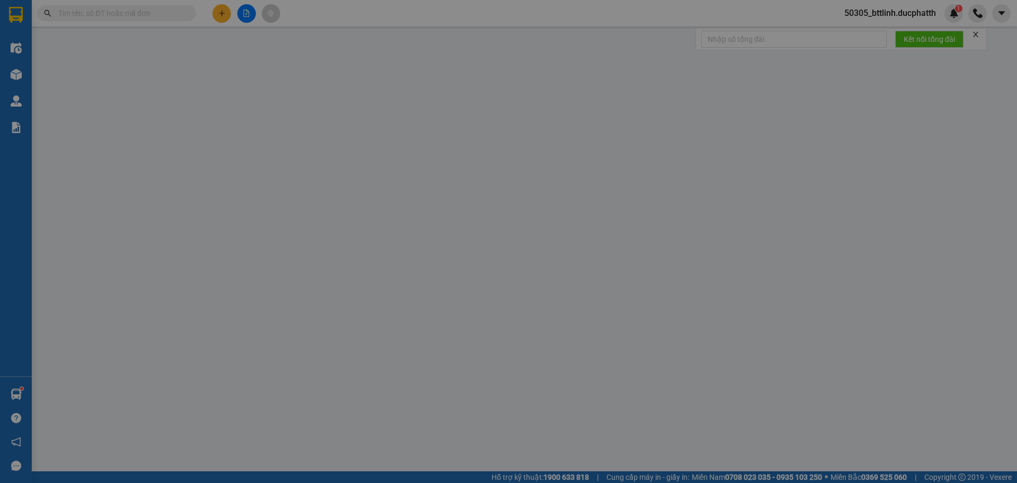
type input "0365117161"
type input "0364072783"
checkbox input "true"
type input "97 Đ. [PERSON_NAME], [GEOGRAPHIC_DATA], [GEOGRAPHIC_DATA], [GEOGRAPHIC_DATA]"
type input "140.000"
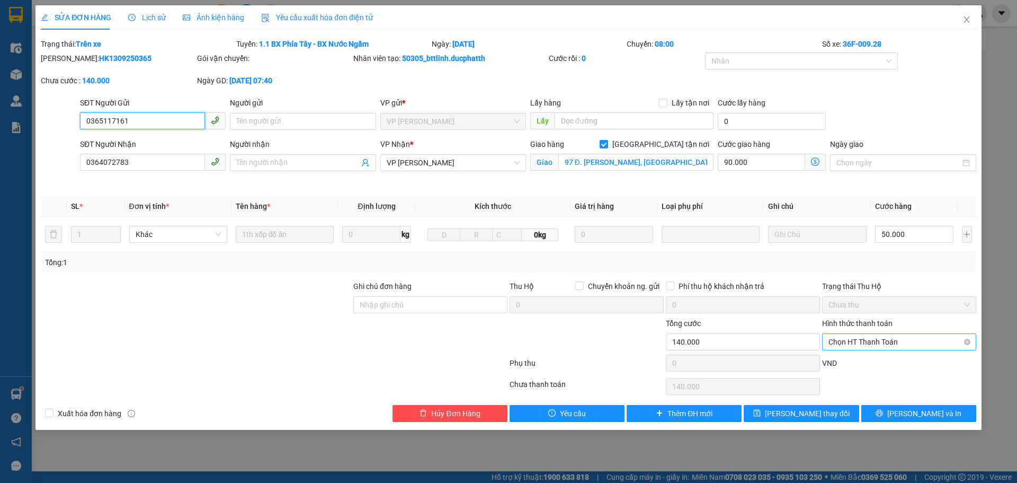
click at [880, 343] on span "Chọn HT Thanh Toán" at bounding box center [898, 342] width 141 height 16
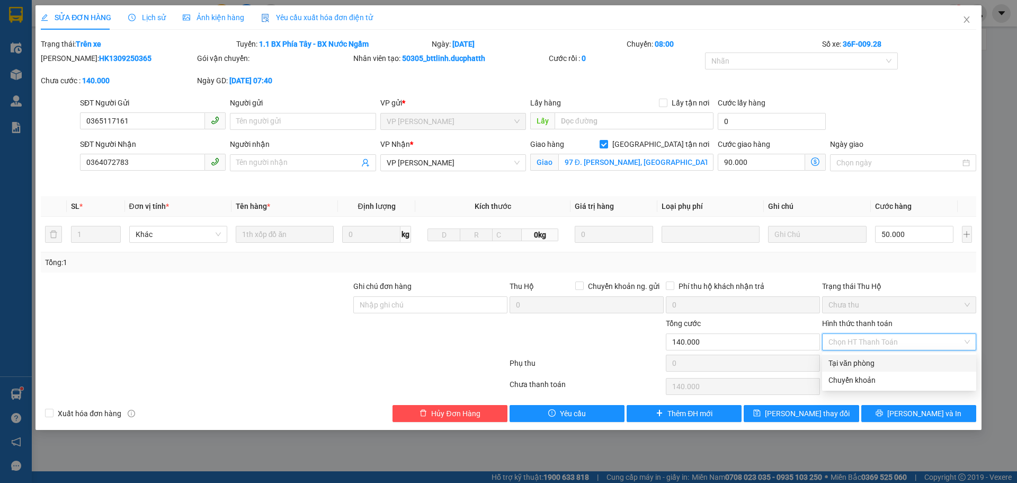
click at [862, 365] on div "Tại văn phòng" at bounding box center [898, 363] width 141 height 12
type input "0"
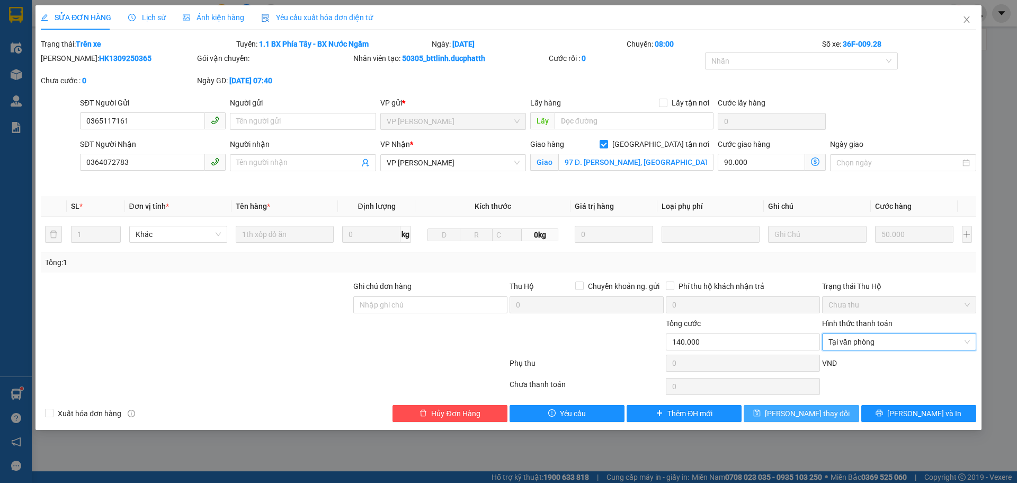
click at [775, 421] on button "[PERSON_NAME] thay đổi" at bounding box center [801, 413] width 115 height 17
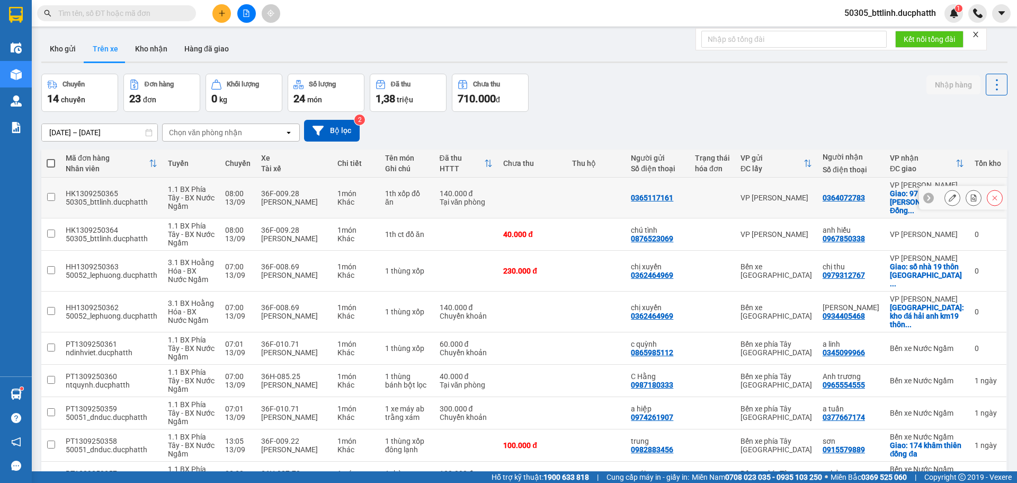
click at [949, 194] on icon at bounding box center [952, 197] width 7 height 7
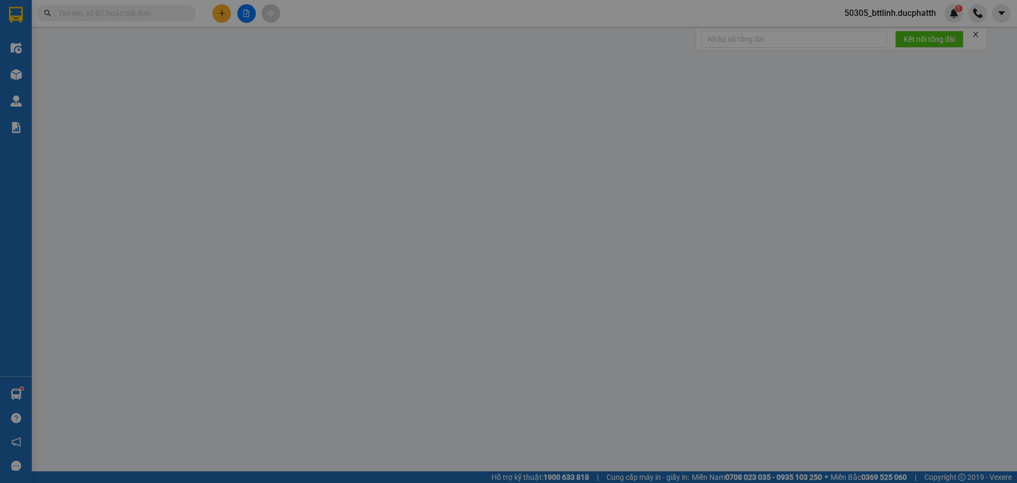
type input "0365117161"
type input "0364072783"
checkbox input "true"
type input "97 Đ. [PERSON_NAME], [GEOGRAPHIC_DATA], [GEOGRAPHIC_DATA], [GEOGRAPHIC_DATA]"
type input "140.000"
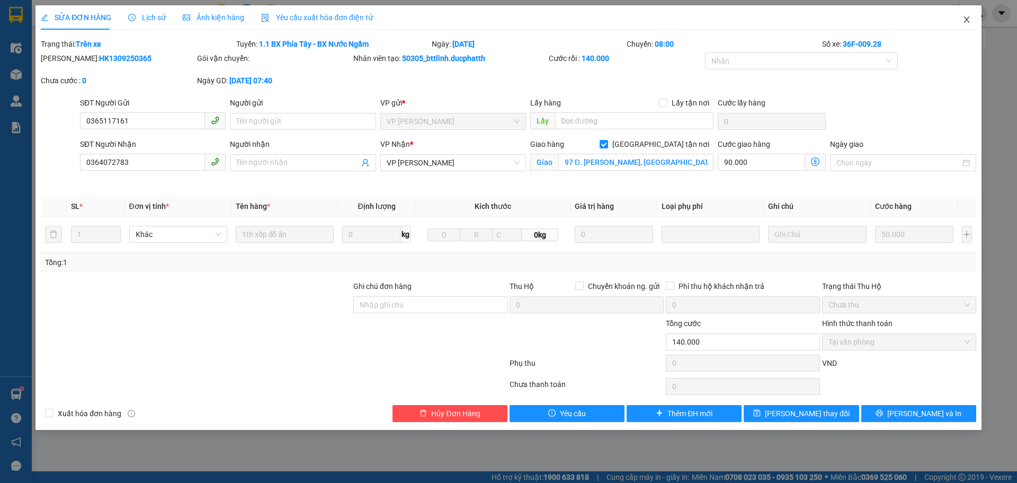
click at [963, 20] on icon "close" at bounding box center [966, 19] width 8 height 8
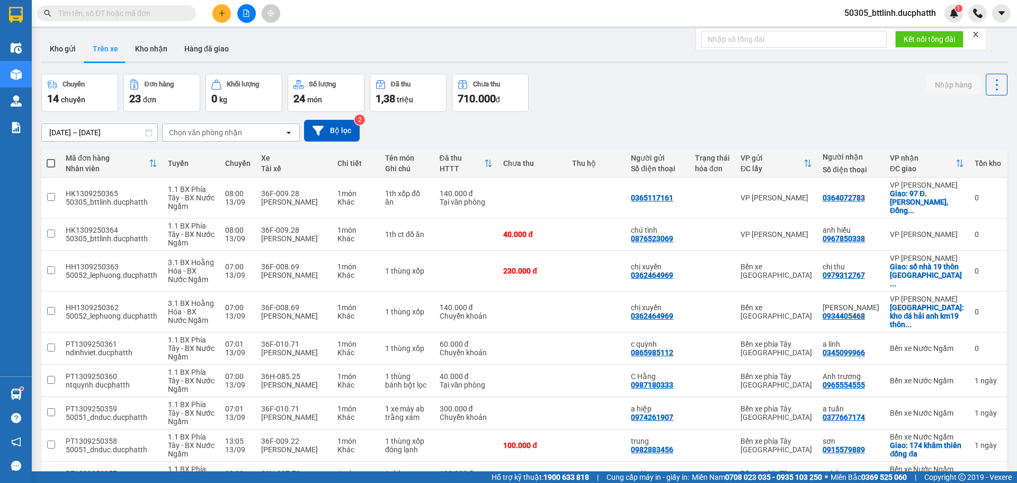
click at [218, 11] on icon "plus" at bounding box center [221, 13] width 7 height 7
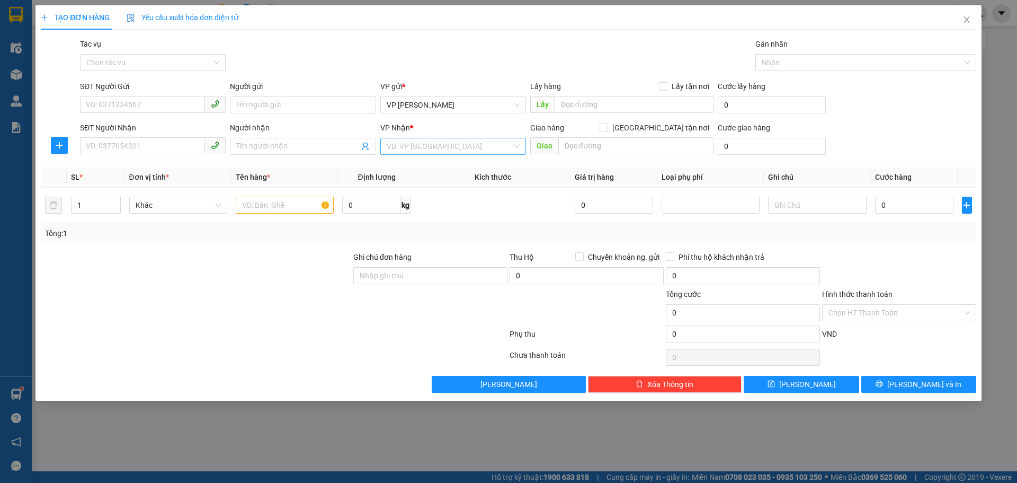
click at [457, 144] on input "search" at bounding box center [450, 146] width 126 height 16
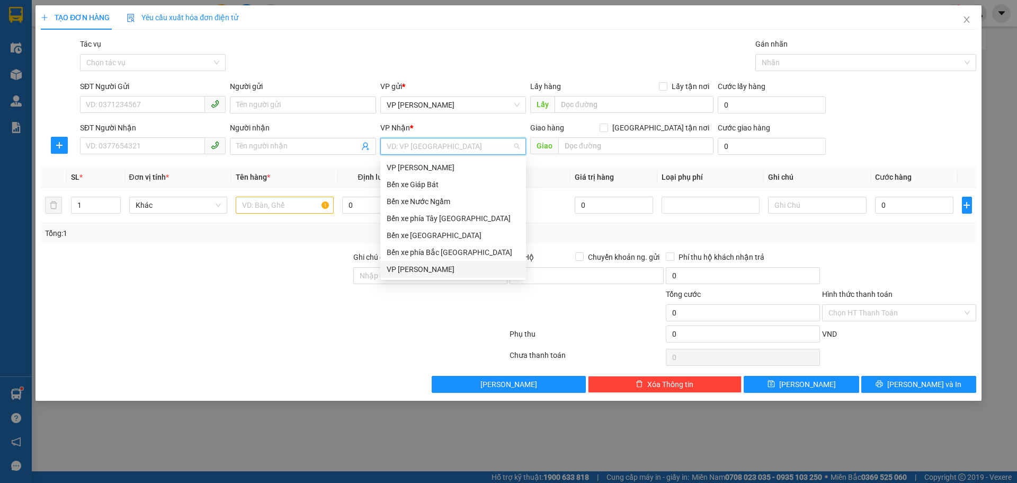
click at [404, 273] on div "VP [PERSON_NAME]" at bounding box center [453, 269] width 133 height 12
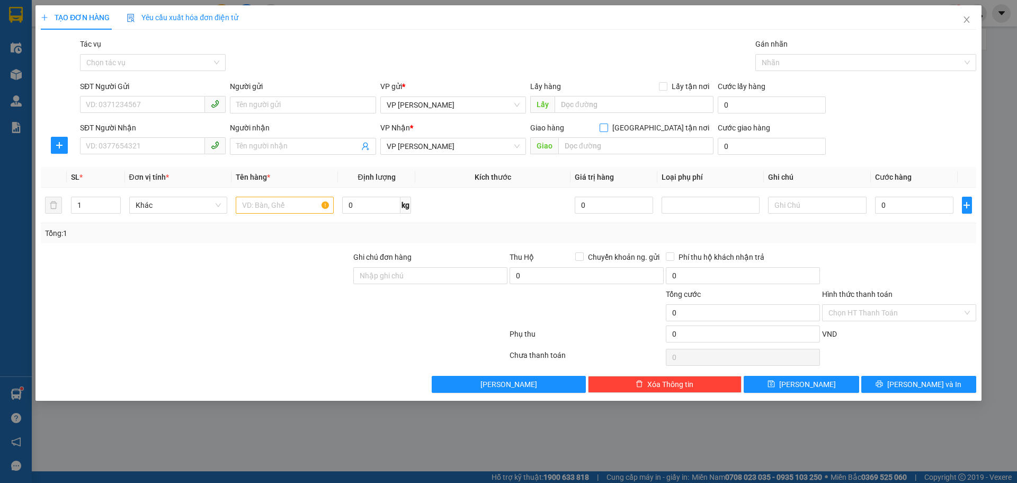
click at [607, 127] on input "[GEOGRAPHIC_DATA] tận nơi" at bounding box center [603, 126] width 7 height 7
checkbox input "true"
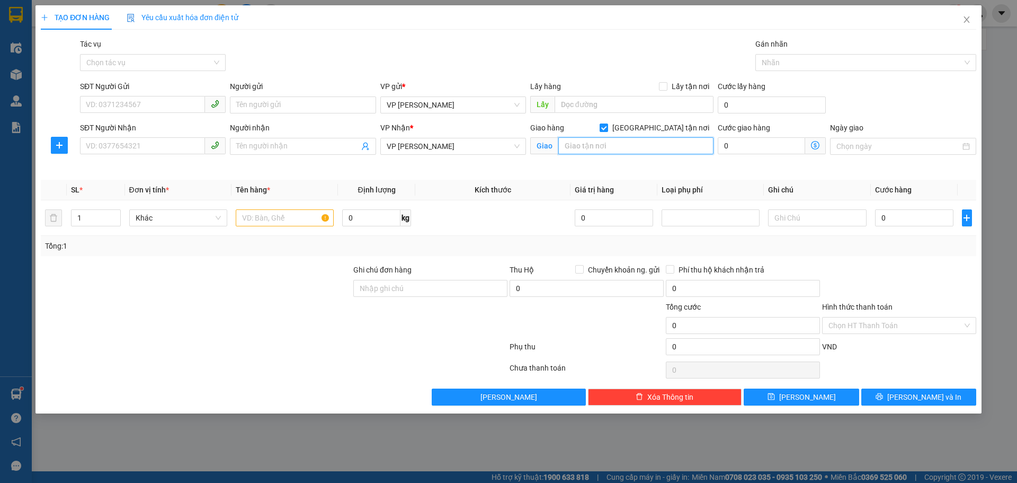
click at [586, 147] on input "text" at bounding box center [635, 145] width 155 height 17
type input "b"
drag, startPoint x: 613, startPoint y: 165, endPoint x: 387, endPoint y: 206, distance: 229.9
click at [387, 206] on div "Transit Pickup Surcharge Ids Transit Deliver Surcharge Ids Transit Deliver Surc…" at bounding box center [508, 221] width 935 height 367
click at [811, 148] on icon "dollar-circle" at bounding box center [815, 145] width 8 height 8
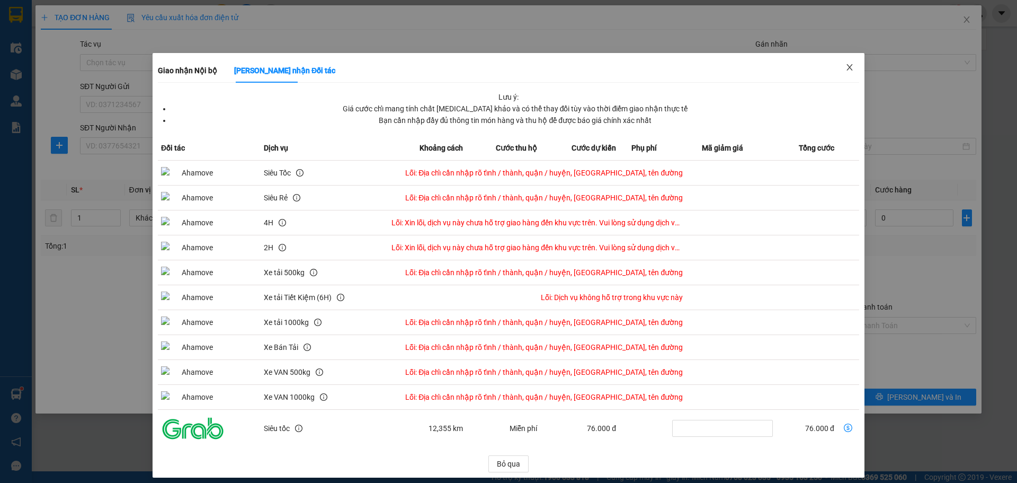
click at [845, 65] on icon "close" at bounding box center [849, 67] width 8 height 8
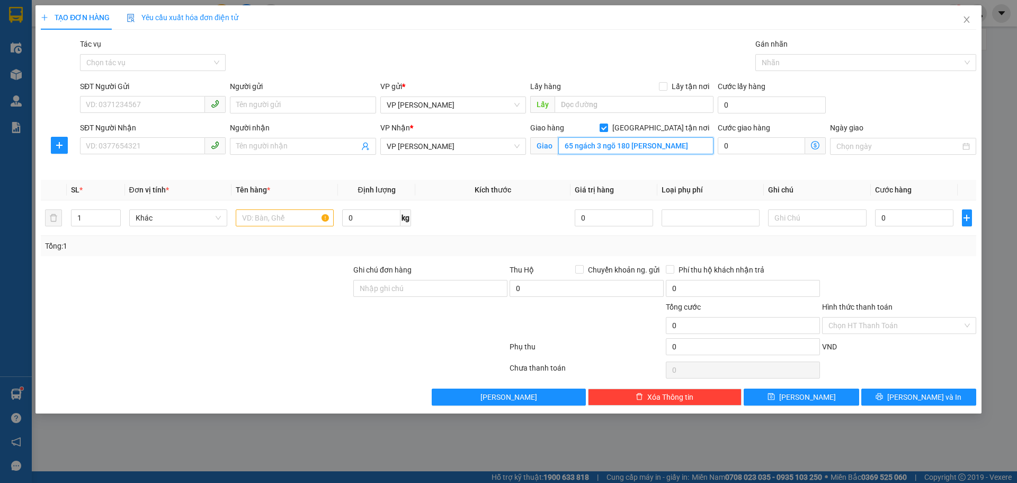
click at [600, 144] on input "65 ngách 3 ngõ 180 [PERSON_NAME]" at bounding box center [635, 145] width 155 height 17
click at [645, 138] on input "ngõ 180 [PERSON_NAME]" at bounding box center [635, 145] width 155 height 17
type input "ngõ 180 [PERSON_NAME]"
click at [815, 150] on span "Giao nhận Nội bộ Giao nhận Đối tác Lưu ý: Giá cước chỉ mang tính chất [MEDICAL_…" at bounding box center [815, 145] width 21 height 17
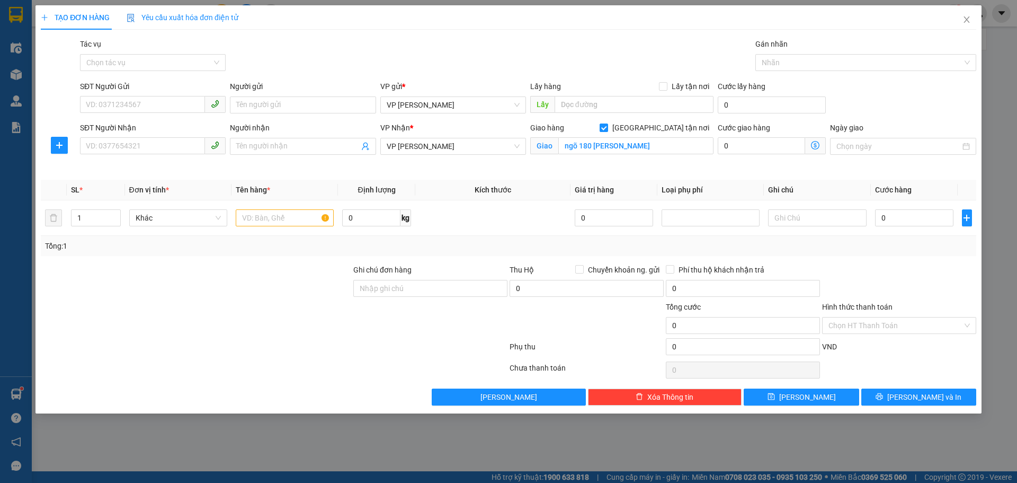
click at [815, 144] on icon "dollar-circle" at bounding box center [815, 145] width 8 height 8
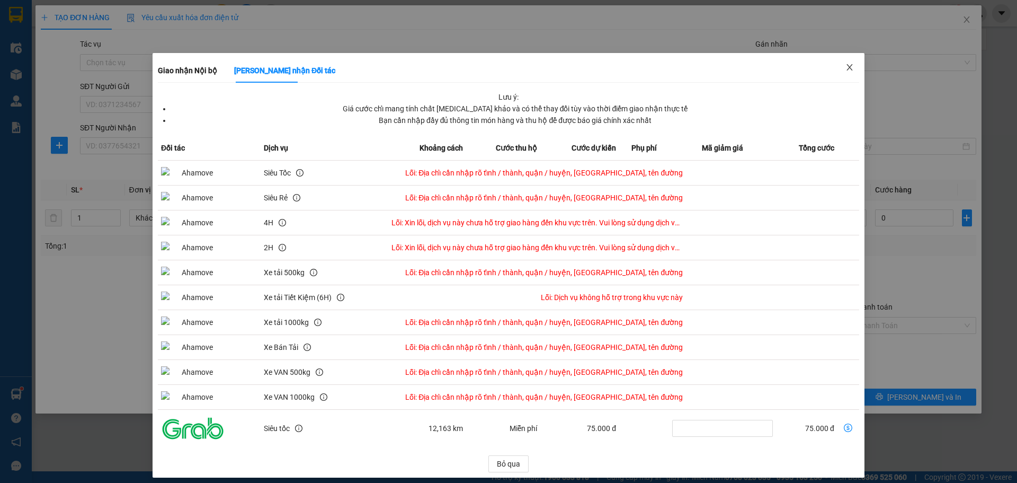
click at [845, 65] on icon "close" at bounding box center [849, 67] width 8 height 8
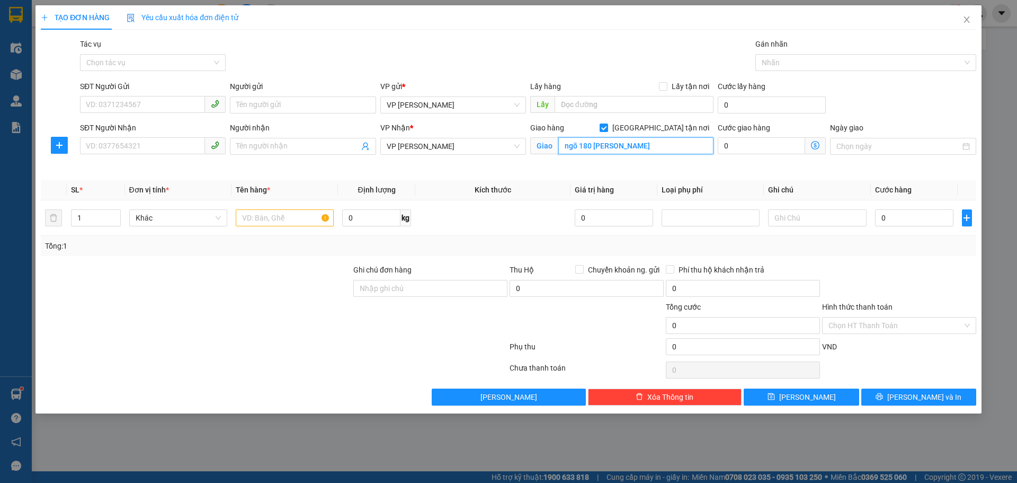
click at [647, 147] on input "ngõ 180 [PERSON_NAME]" at bounding box center [635, 145] width 155 height 17
paste input "[PERSON_NAME]. [GEOGRAPHIC_DATA], [GEOGRAPHIC_DATA], [GEOGRAPHIC_DATA], [GEOGRA…"
type input "[PERSON_NAME]. [GEOGRAPHIC_DATA], [GEOGRAPHIC_DATA], [GEOGRAPHIC_DATA], [GEOGRA…"
click at [821, 147] on span "Giao nhận Nội bộ Giao nhận Đối tác Lưu ý: Giá cước chỉ mang tính chất [MEDICAL_…" at bounding box center [815, 145] width 21 height 17
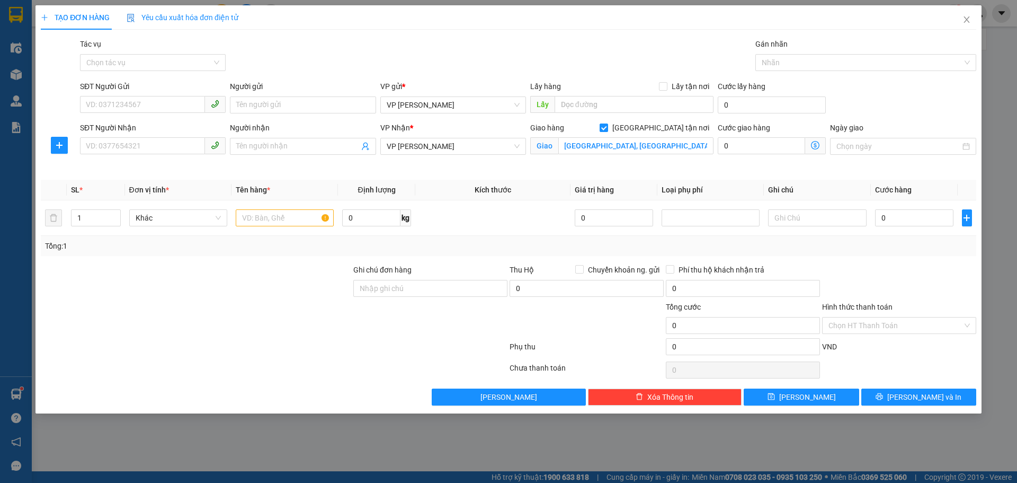
scroll to position [0, 0]
click at [817, 147] on icon "dollar-circle" at bounding box center [815, 145] width 8 height 8
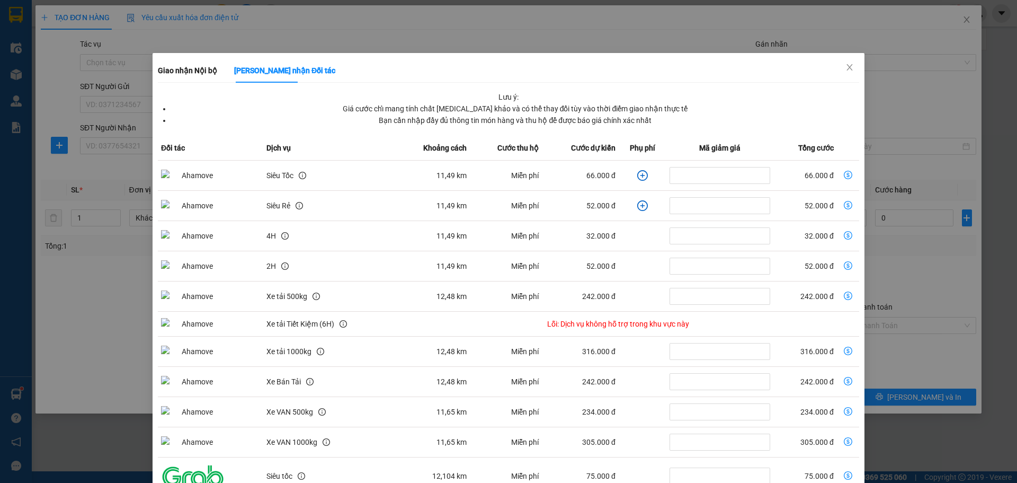
click at [637, 177] on icon "plus-circle" at bounding box center [642, 175] width 11 height 11
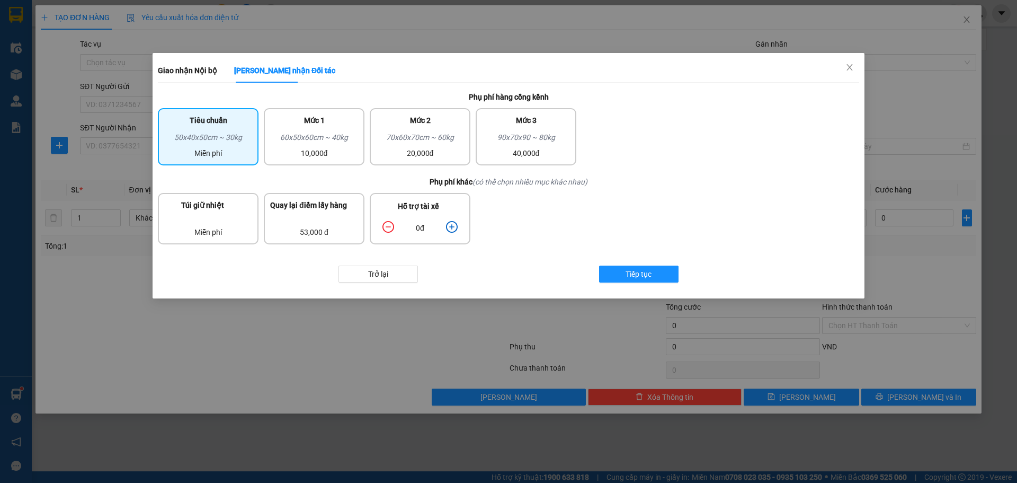
click at [450, 225] on icon "plus-circle" at bounding box center [452, 227] width 12 height 12
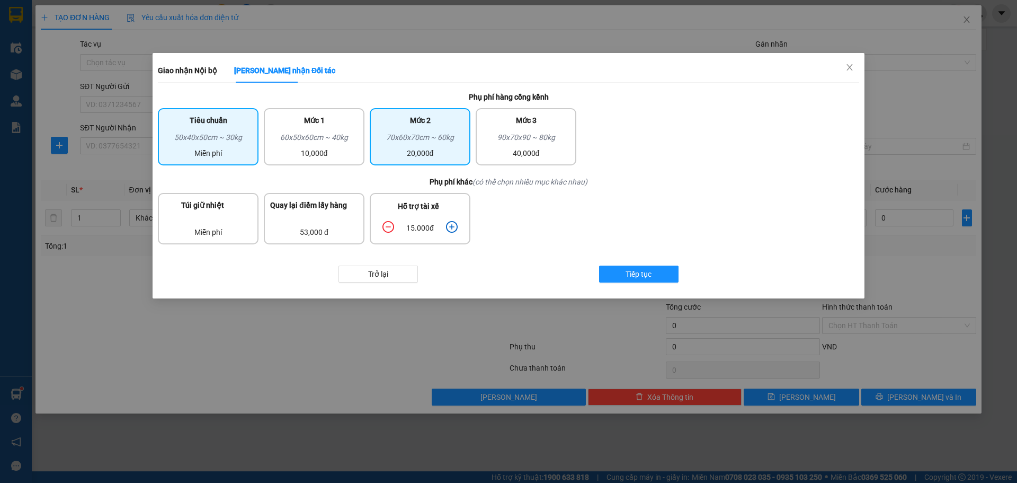
click at [421, 138] on div "70x60x70cm ~ 60kg" at bounding box center [420, 139] width 88 height 16
click at [454, 226] on icon "plus-circle" at bounding box center [452, 227] width 12 height 12
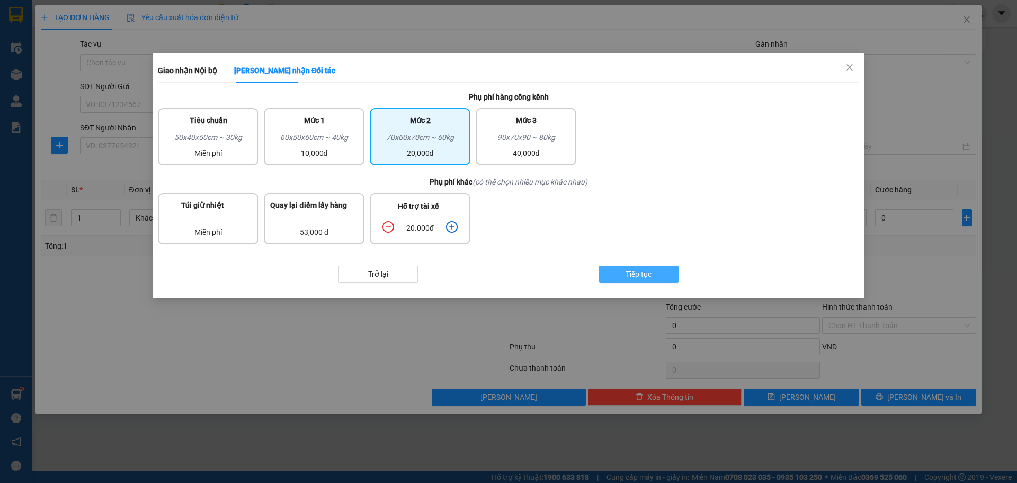
click at [639, 275] on span "Tiếp tục" at bounding box center [639, 274] width 26 height 12
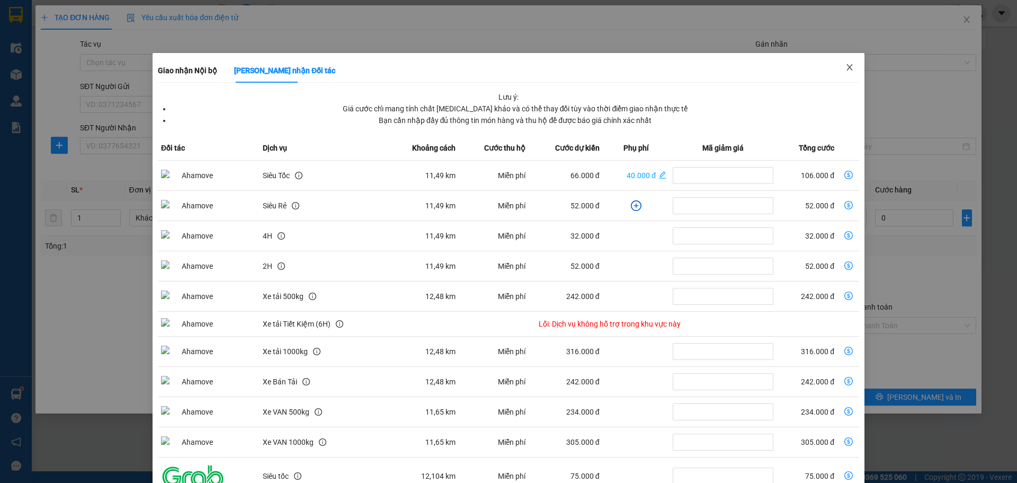
click at [841, 72] on span "Close" at bounding box center [850, 68] width 30 height 30
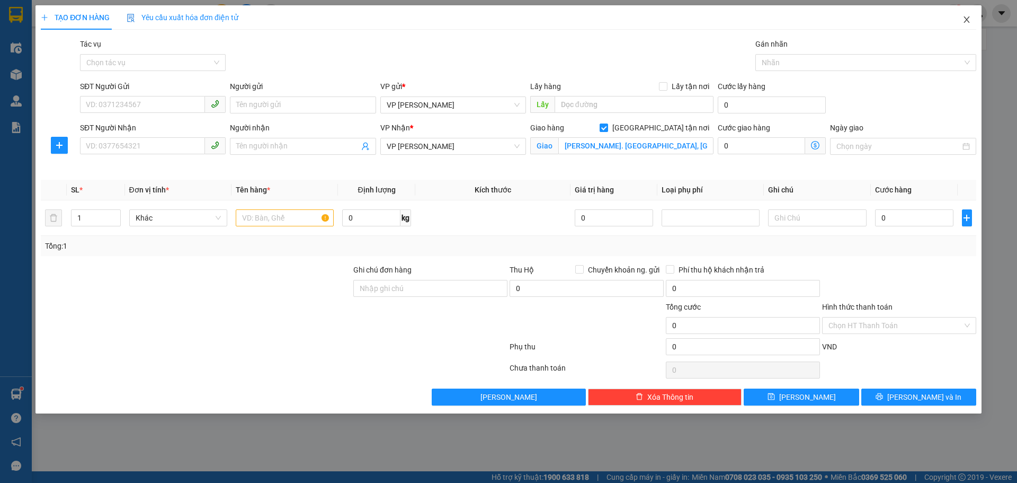
click at [968, 20] on icon "close" at bounding box center [966, 19] width 8 height 8
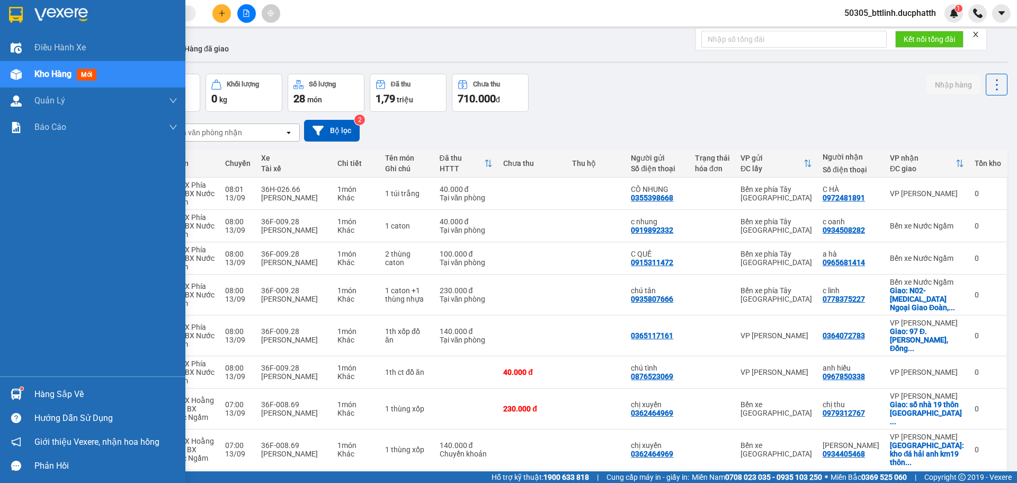
click at [48, 77] on span "Kho hàng" at bounding box center [52, 74] width 37 height 10
click at [63, 391] on div "Hàng sắp về" at bounding box center [105, 394] width 143 height 16
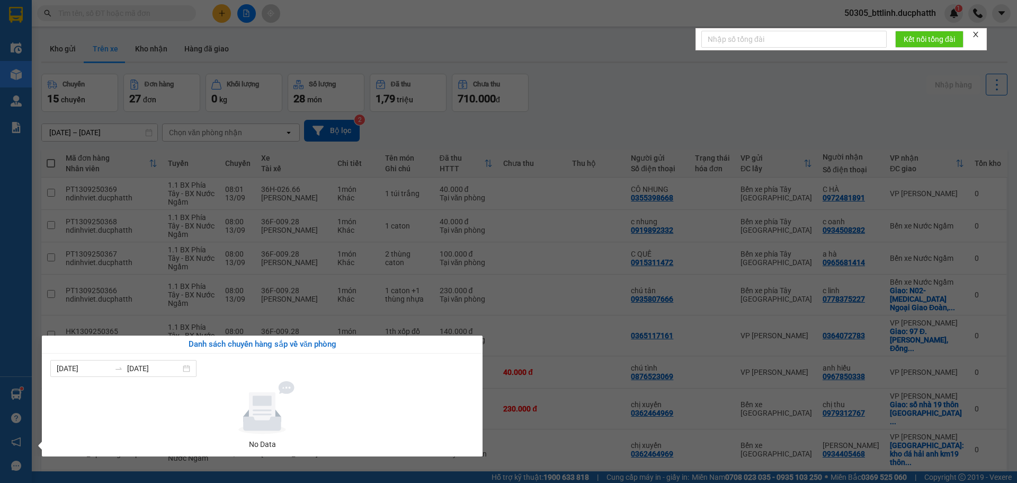
click at [19, 392] on div "Điều hành xe Kho hàng mới Quản [PERSON_NAME] lý thu hộ Quản lý chuyến Quản lý k…" at bounding box center [16, 241] width 32 height 483
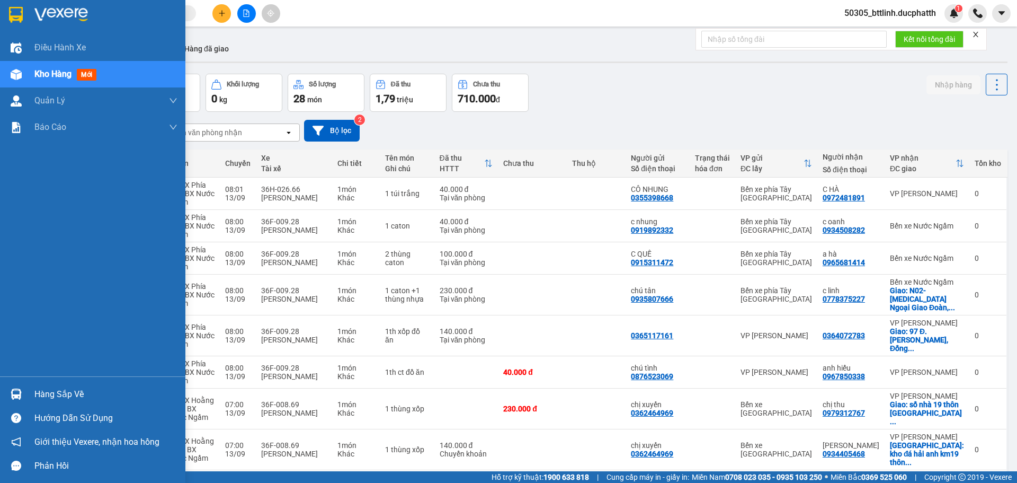
click at [16, 395] on img at bounding box center [16, 393] width 11 height 11
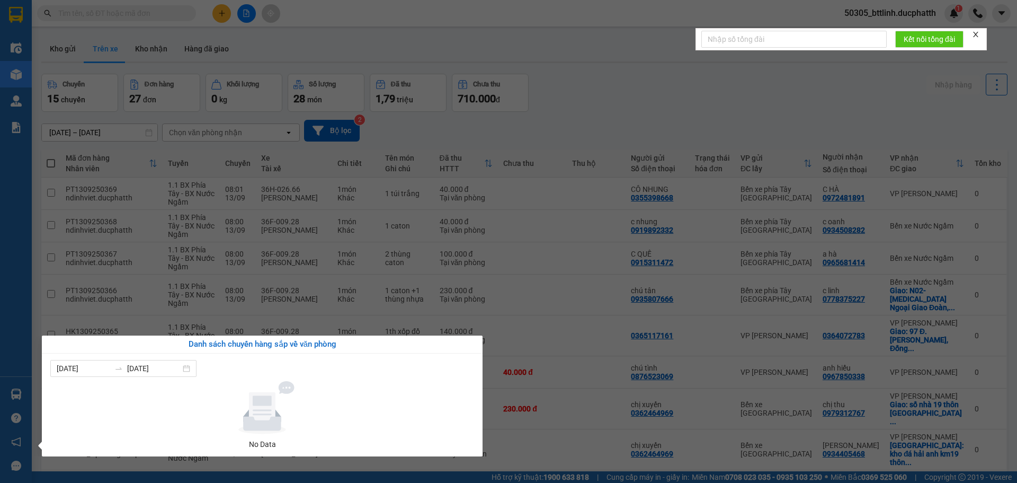
click at [13, 392] on div "Điều hành xe Kho hàng mới Quản [PERSON_NAME] lý thu hộ Quản lý chuyến Quản lý k…" at bounding box center [16, 241] width 32 height 483
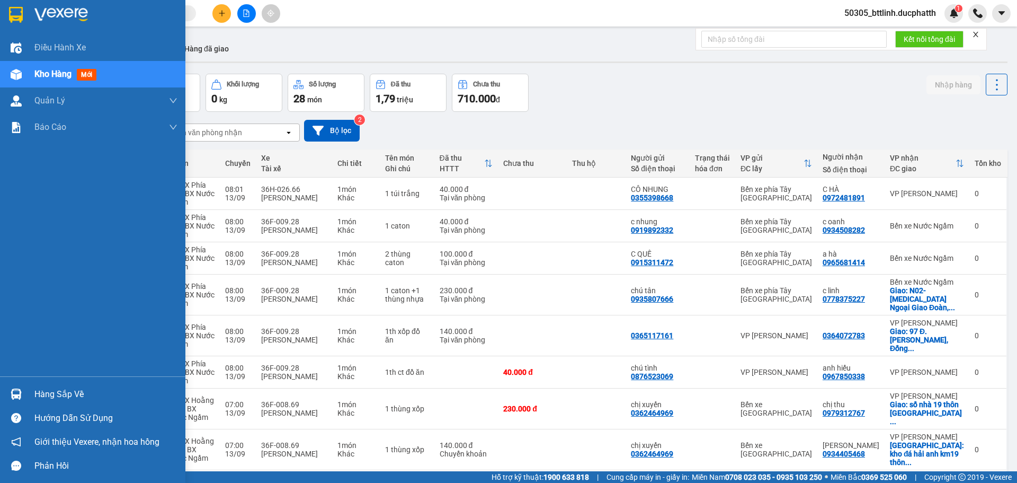
click at [50, 73] on span "Kho hàng" at bounding box center [52, 74] width 37 height 10
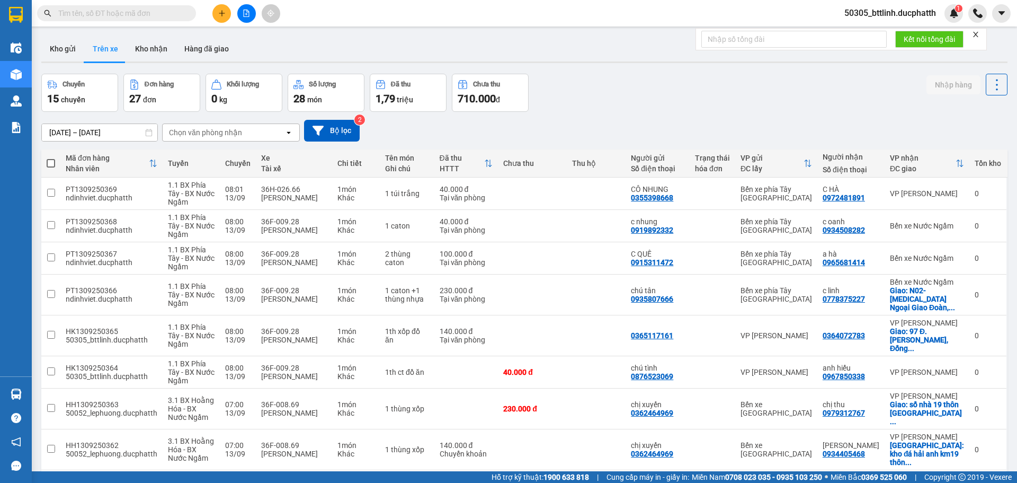
click at [91, 48] on button "Trên xe" at bounding box center [105, 48] width 42 height 25
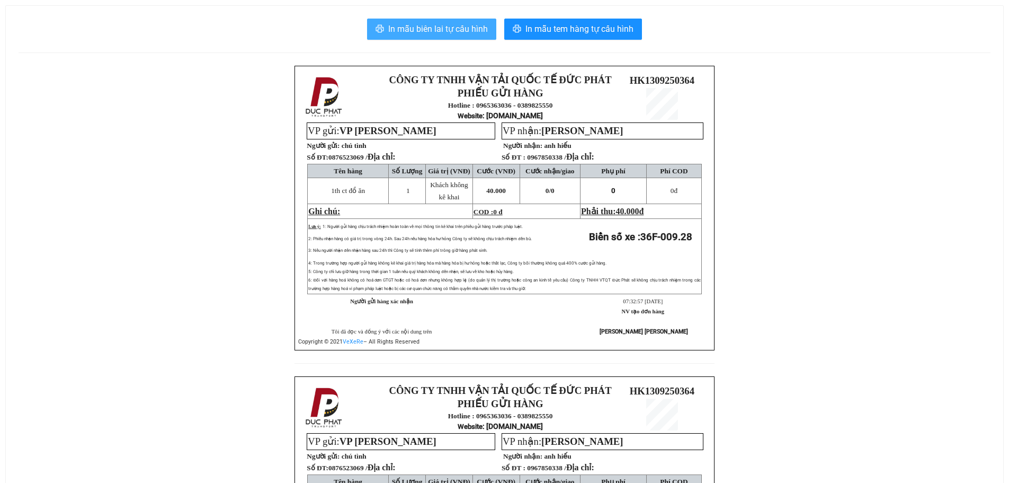
click at [415, 25] on span "In mẫu biên lai tự cấu hình" at bounding box center [438, 28] width 100 height 13
click at [425, 30] on span "In mẫu biên lai tự cấu hình" at bounding box center [438, 28] width 100 height 13
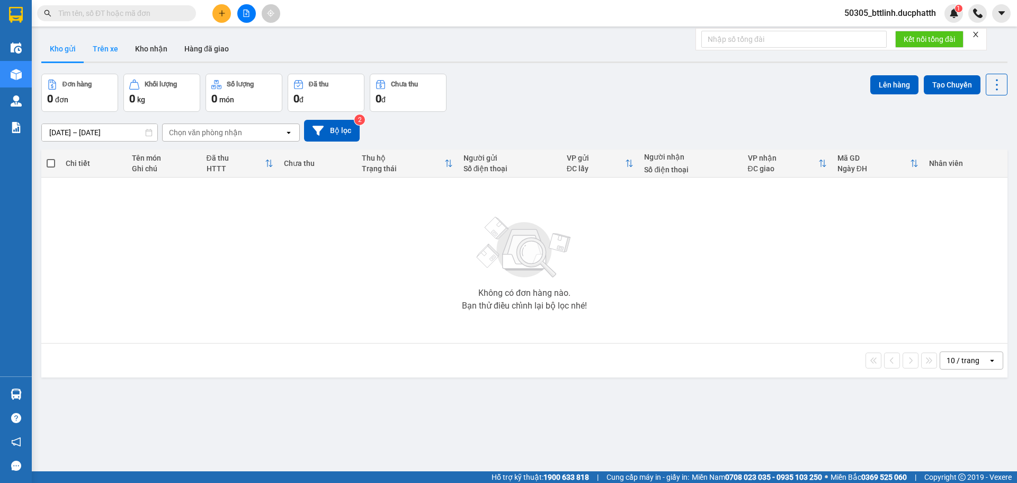
click at [101, 52] on button "Trên xe" at bounding box center [105, 48] width 42 height 25
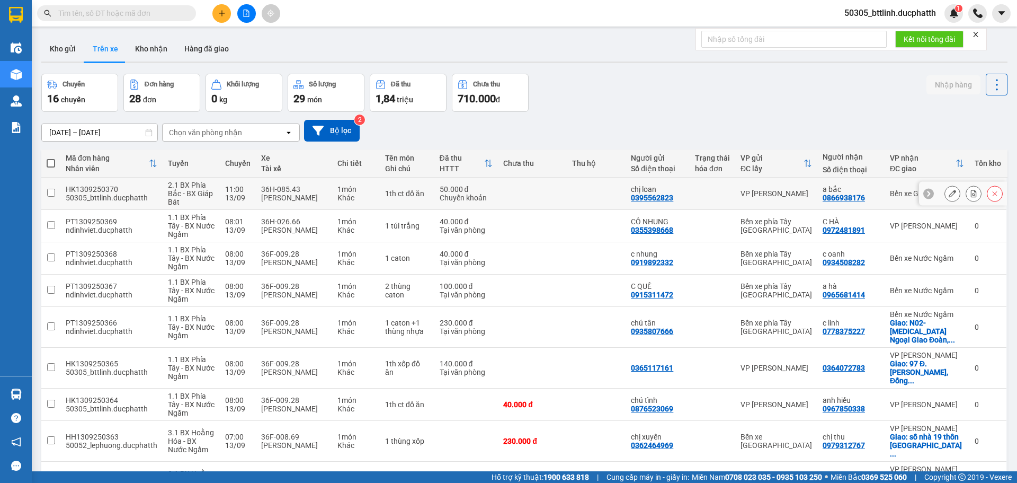
click at [945, 191] on button at bounding box center [952, 193] width 15 height 19
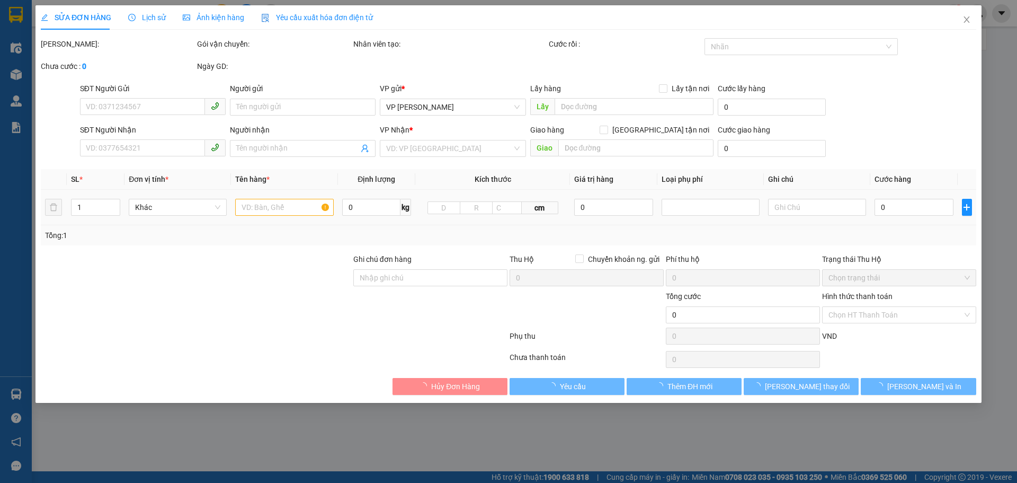
type input "0395562823"
type input "chị loan"
type input "0866938176"
type input "a bắc"
type input "50.000"
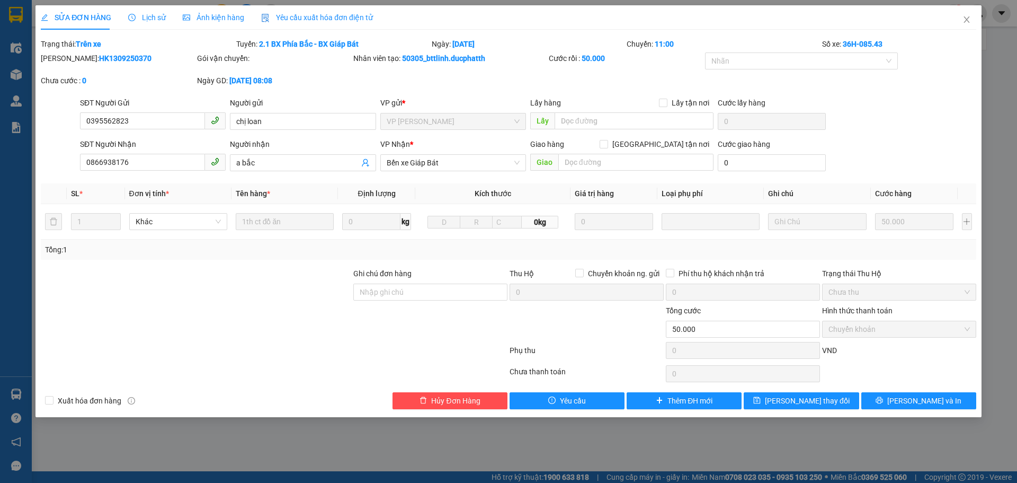
click at [405, 281] on div "Ghi chú đơn hàng" at bounding box center [430, 275] width 154 height 16
click at [403, 294] on input "Ghi chú đơn hàng" at bounding box center [430, 291] width 154 height 17
type input "ck 08:09 13/9 cao thi loan-vtb cty"
click at [803, 397] on span "[PERSON_NAME] thay đổi" at bounding box center [807, 401] width 85 height 12
